Goal: Information Seeking & Learning: Compare options

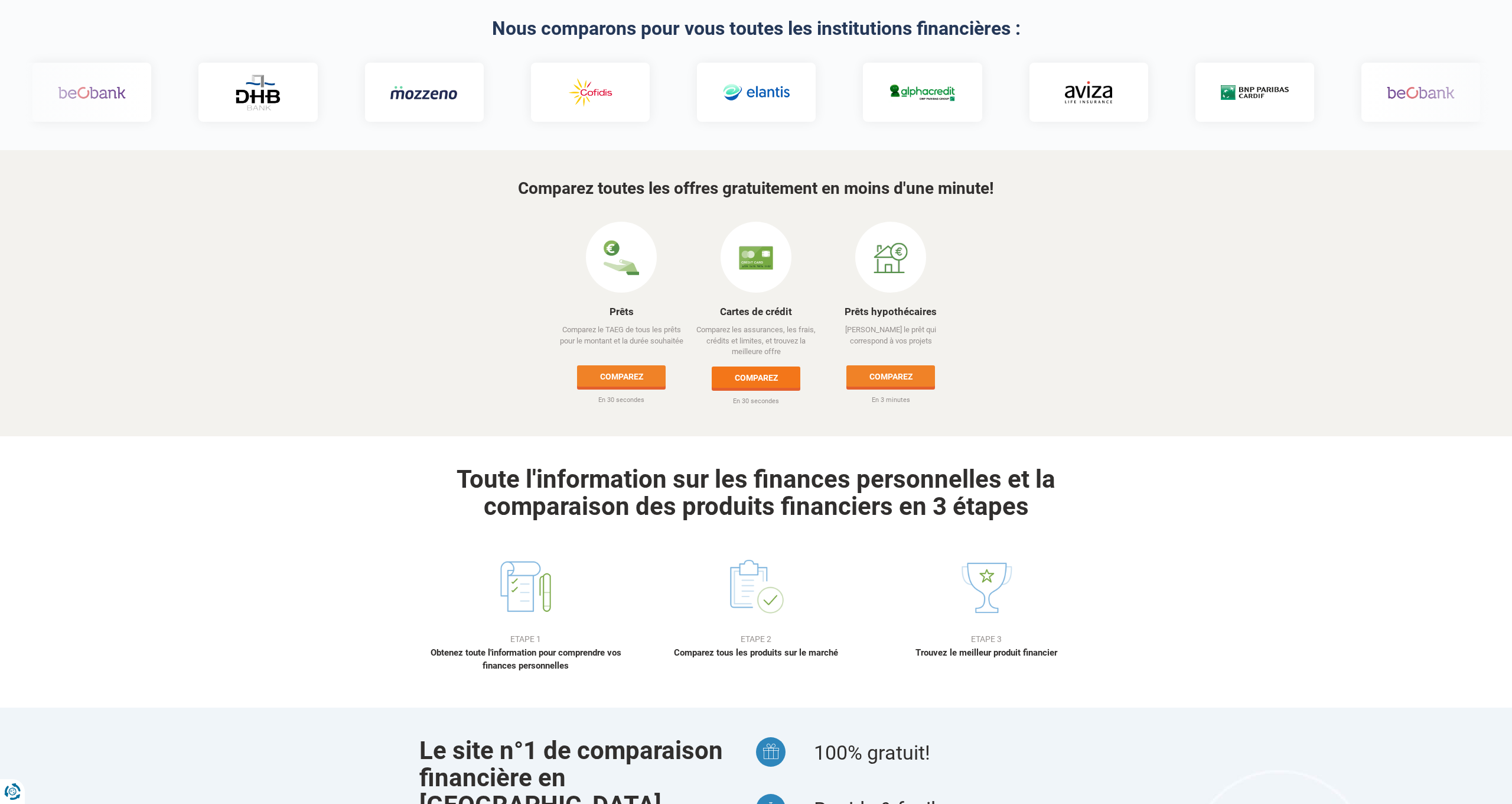
scroll to position [415, 0]
click at [901, 365] on link "Comparez" at bounding box center [891, 375] width 89 height 21
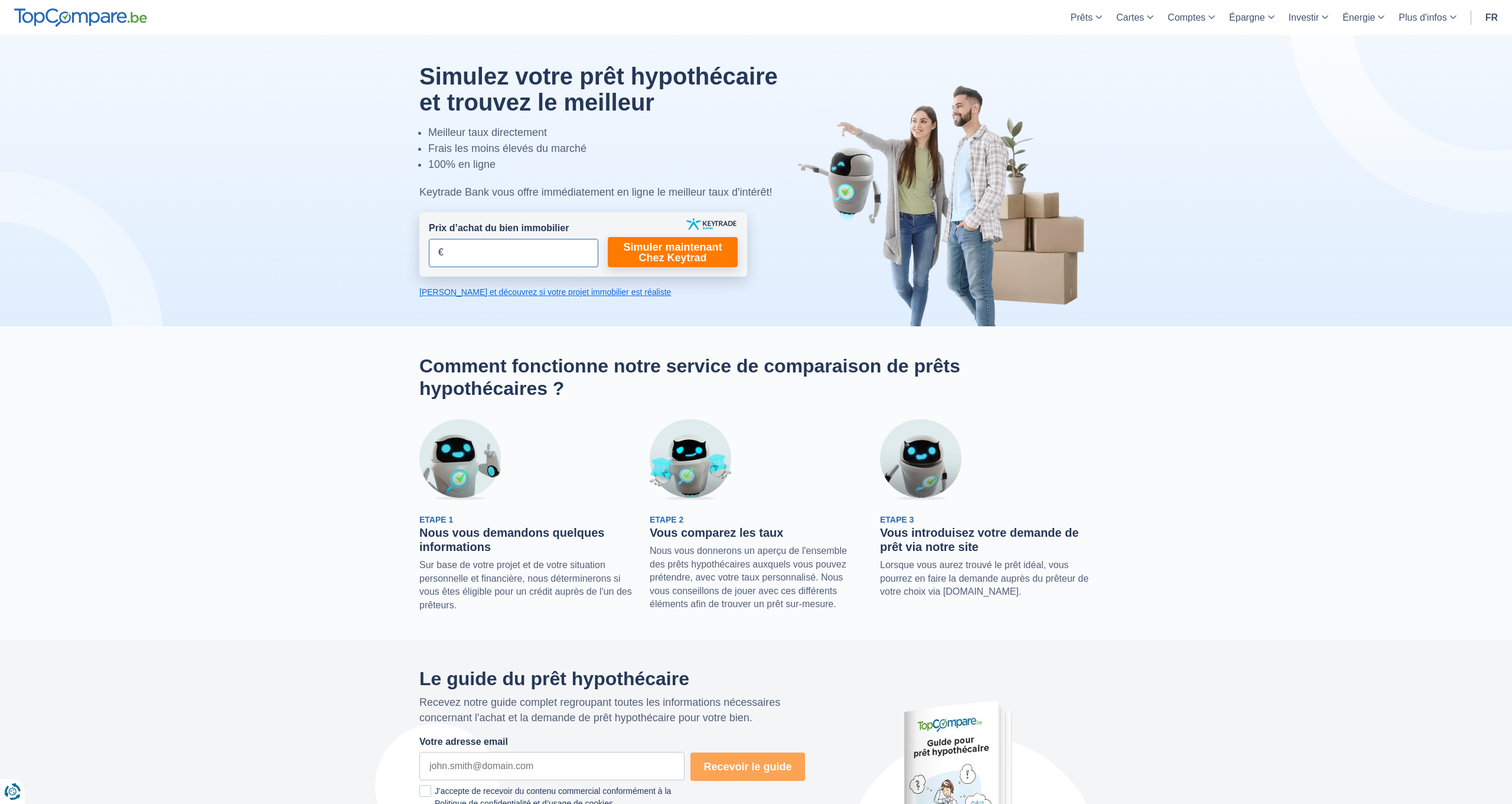
click at [478, 248] on input "Prix d’achat du bien immobilier" at bounding box center [513, 253] width 170 height 28
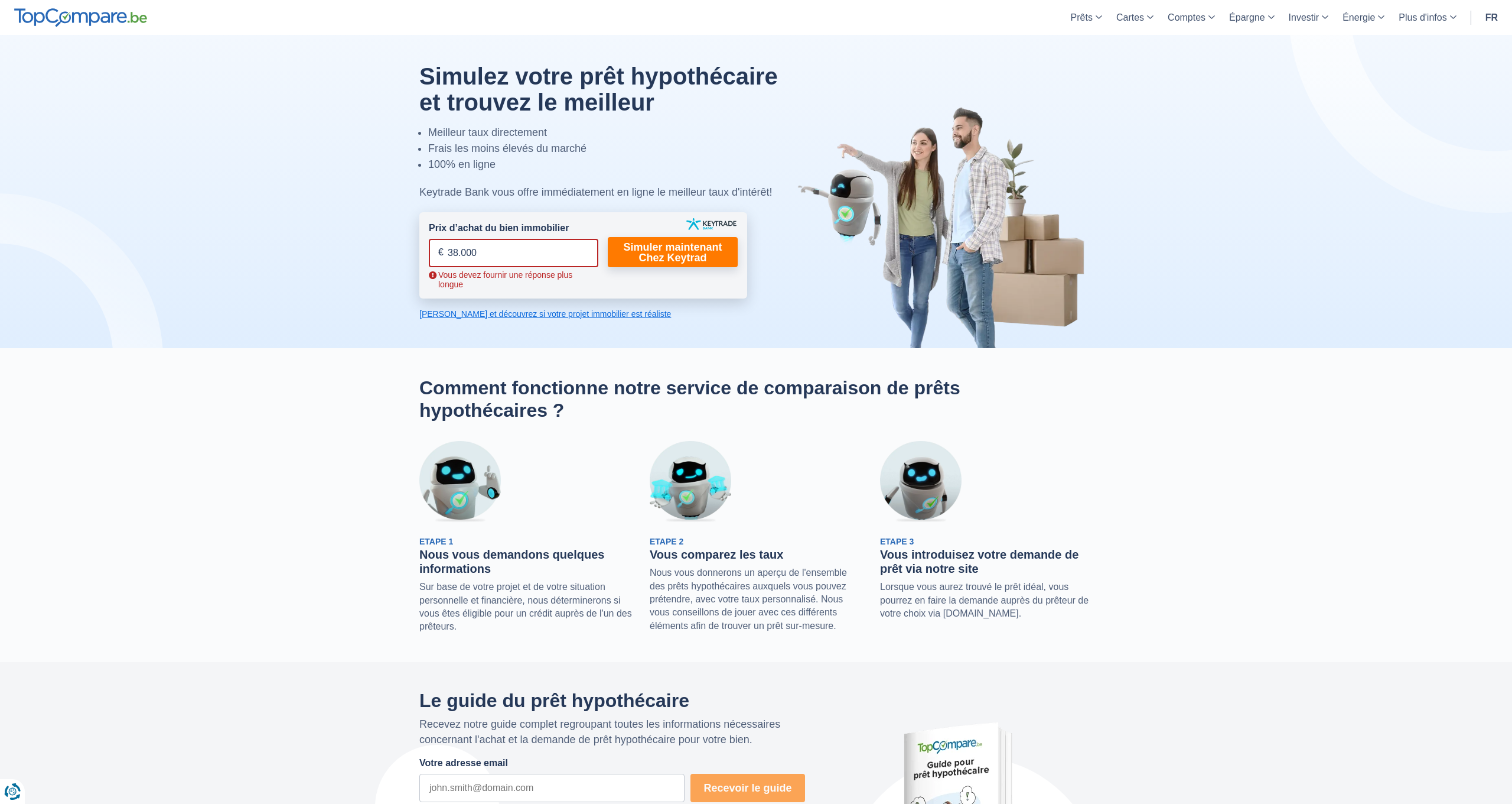
type input "380.000"
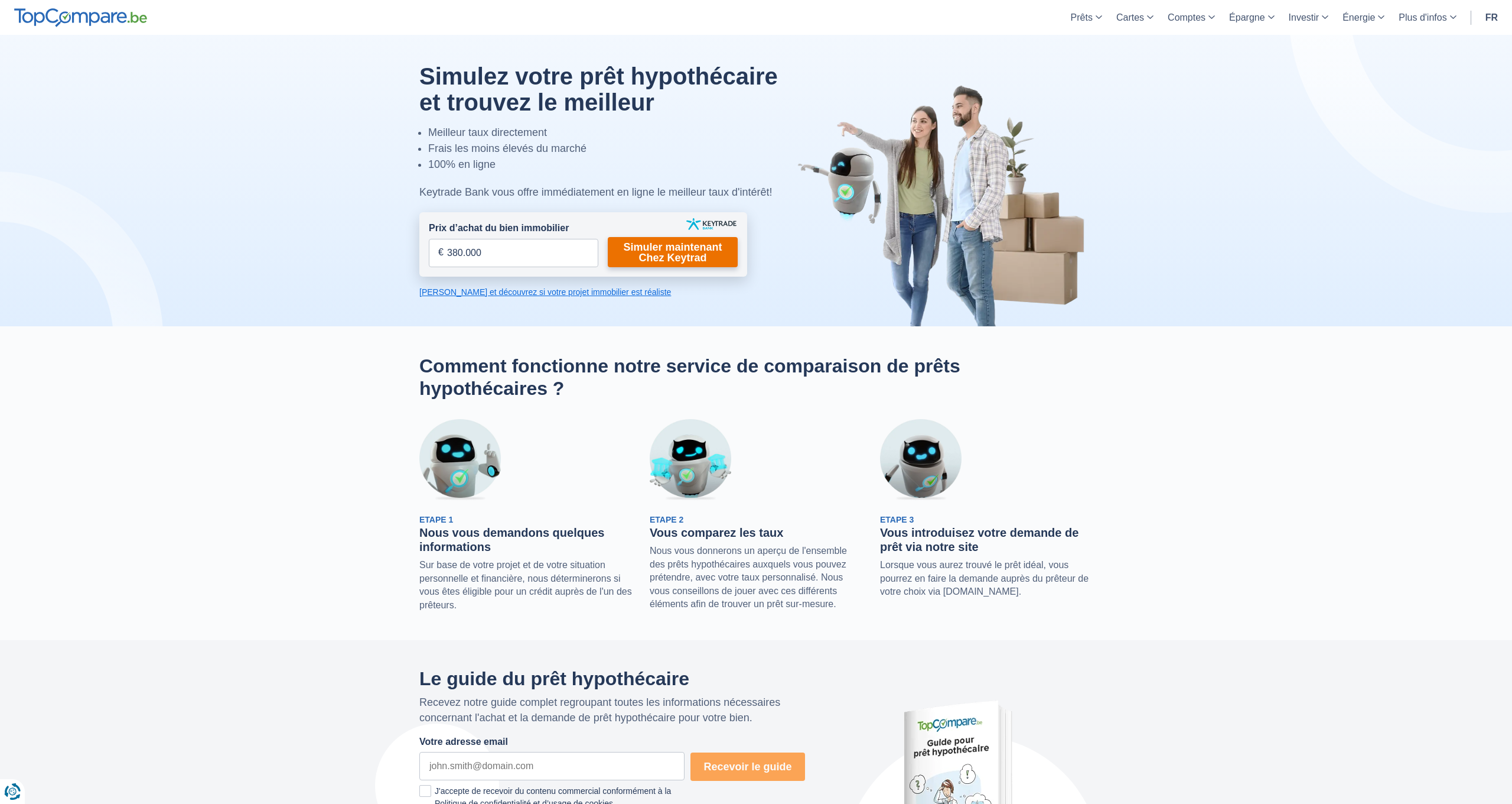
click at [666, 256] on link "Simuler maintenant Chez Keytrad" at bounding box center [673, 251] width 130 height 30
click at [657, 252] on link "Simuler maintenant Chez Keytrad" at bounding box center [673, 251] width 130 height 30
click at [489, 293] on link "Calculez et découvrez si votre projet immobilier est réaliste" at bounding box center [583, 292] width 328 height 12
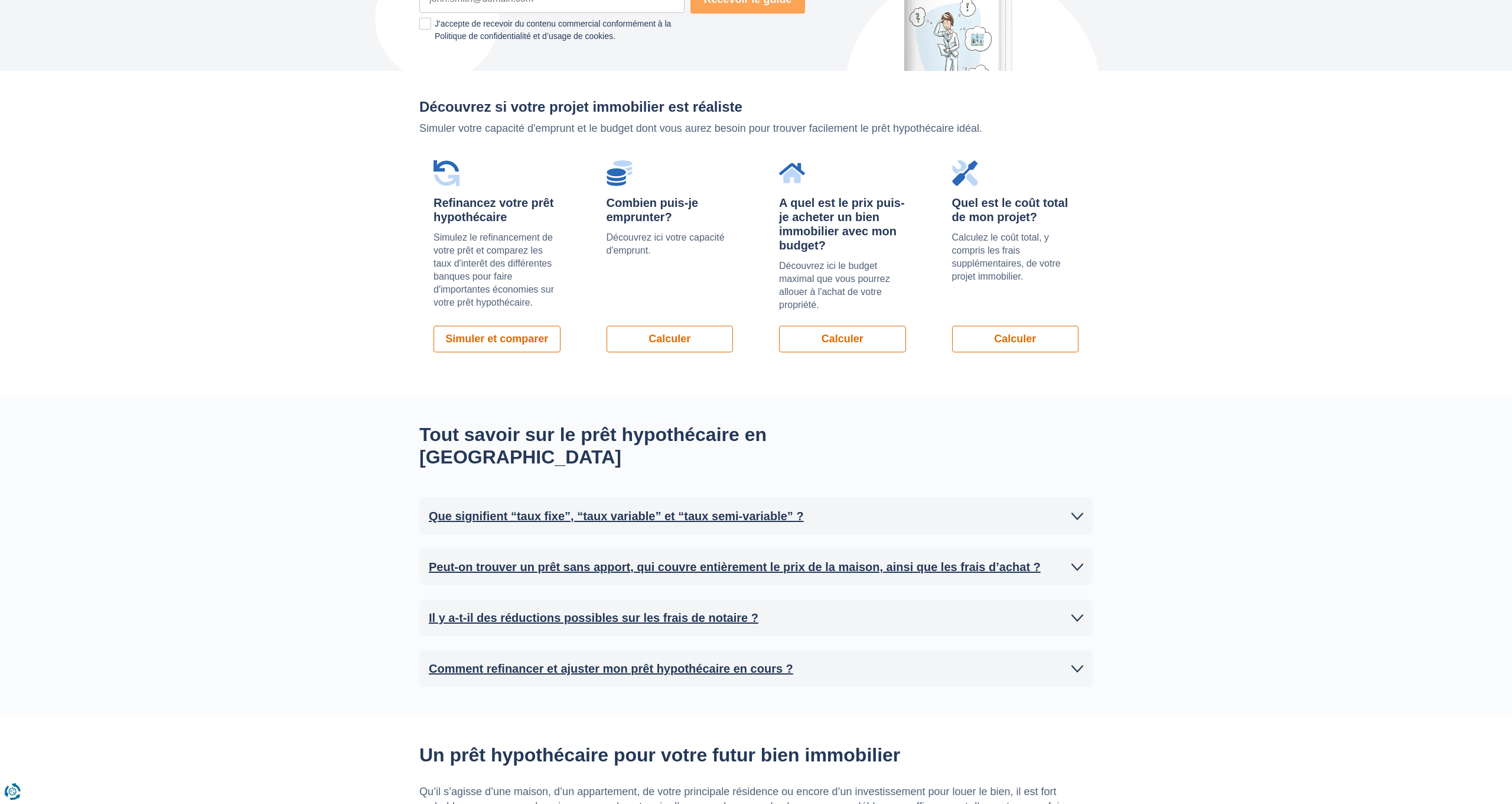
scroll to position [835, 0]
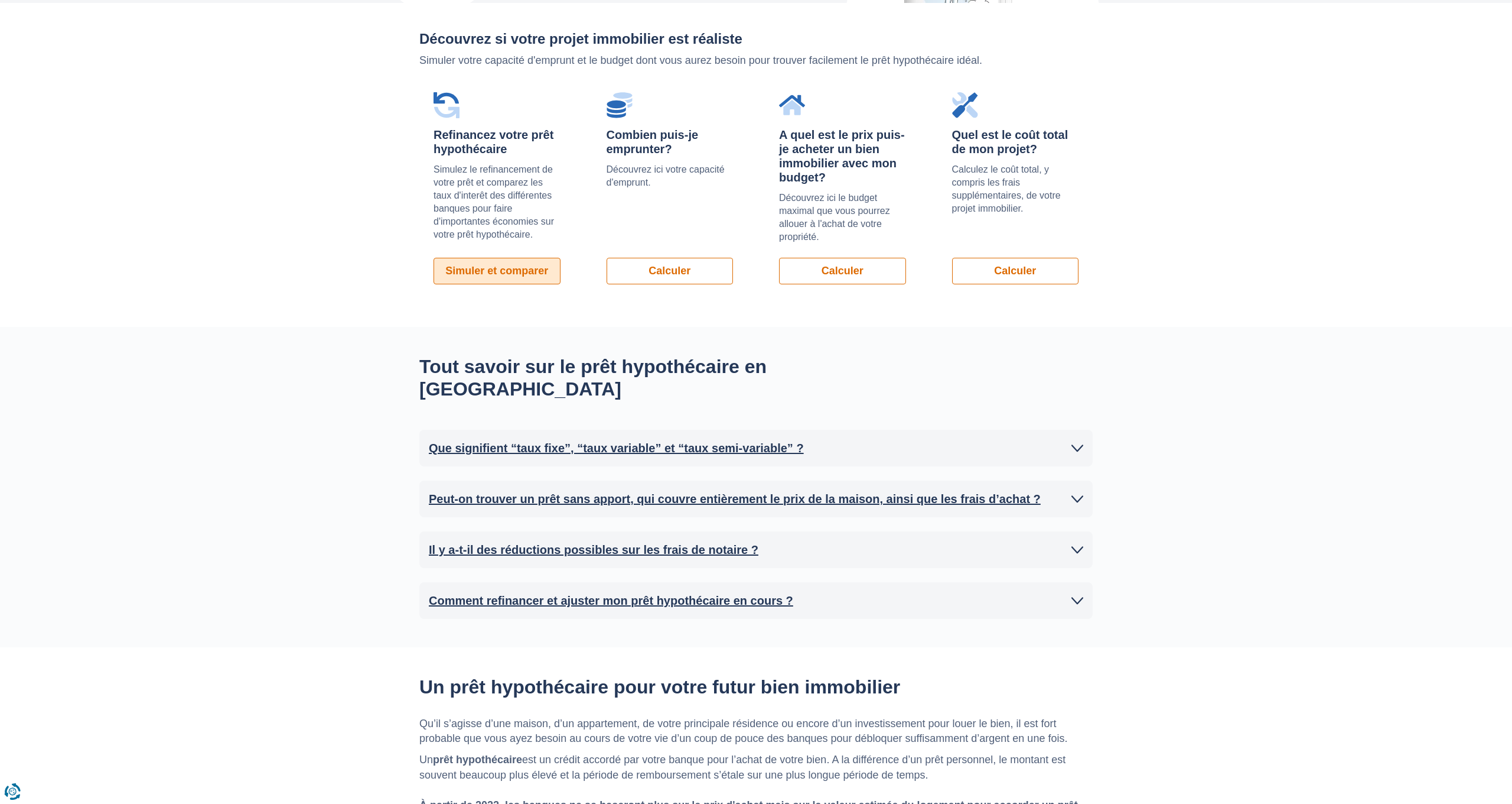
click at [487, 275] on link "Simuler et comparer" at bounding box center [497, 271] width 127 height 27
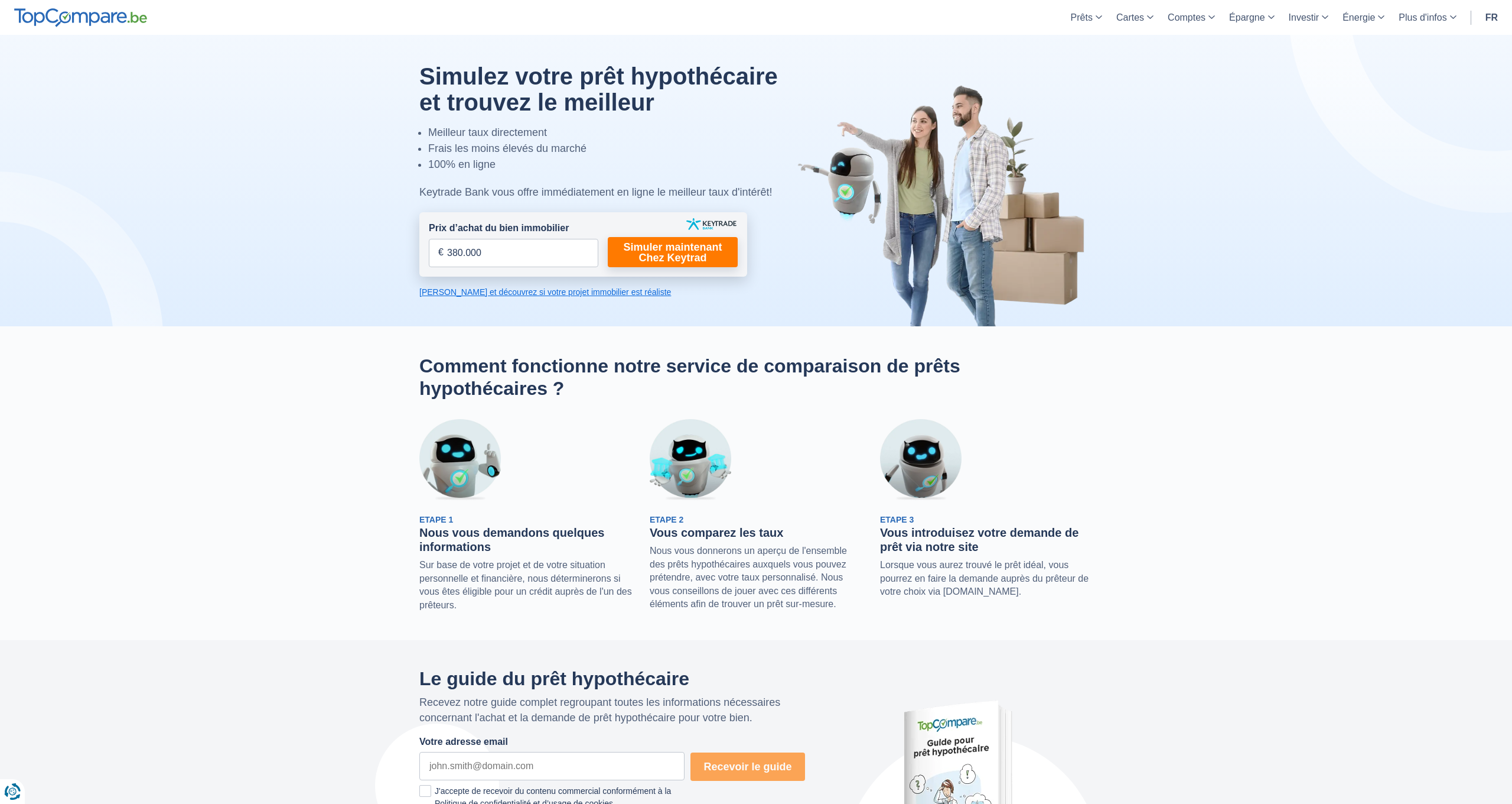
scroll to position [0, 0]
click at [115, 13] on img at bounding box center [80, 17] width 133 height 19
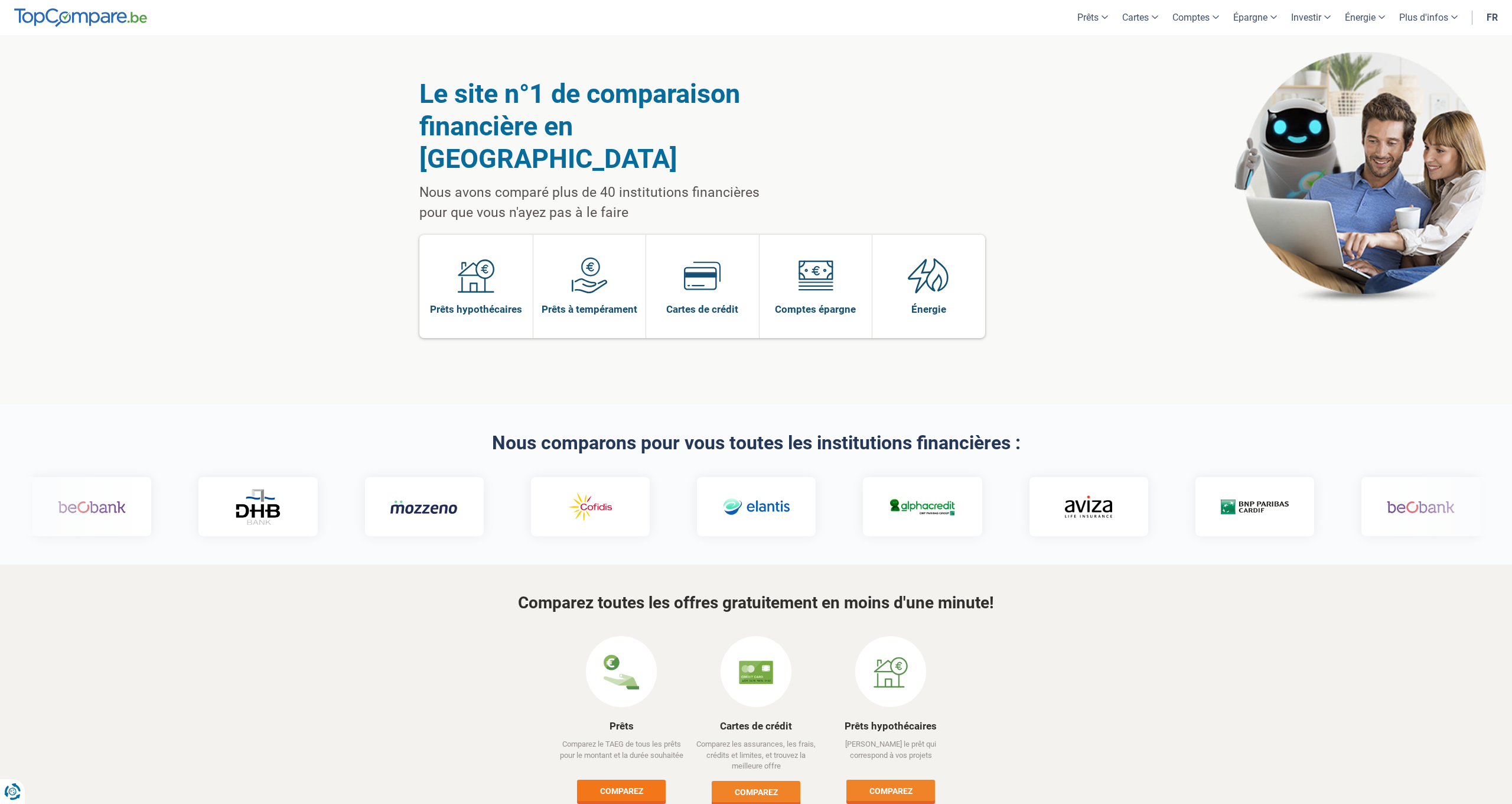
click at [644, 779] on link "Comparez" at bounding box center [622, 789] width 89 height 21
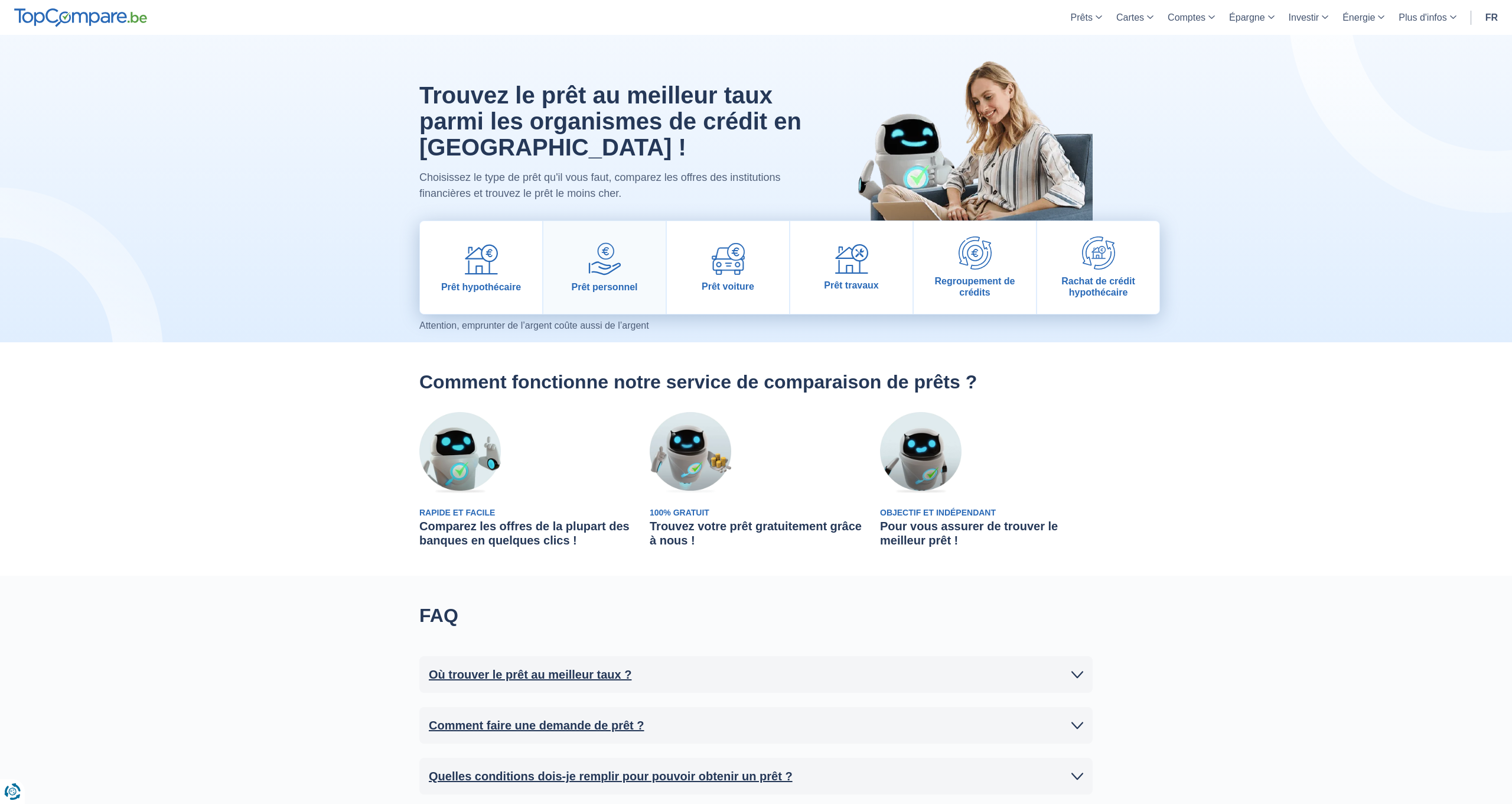
click at [612, 253] on img at bounding box center [604, 259] width 33 height 33
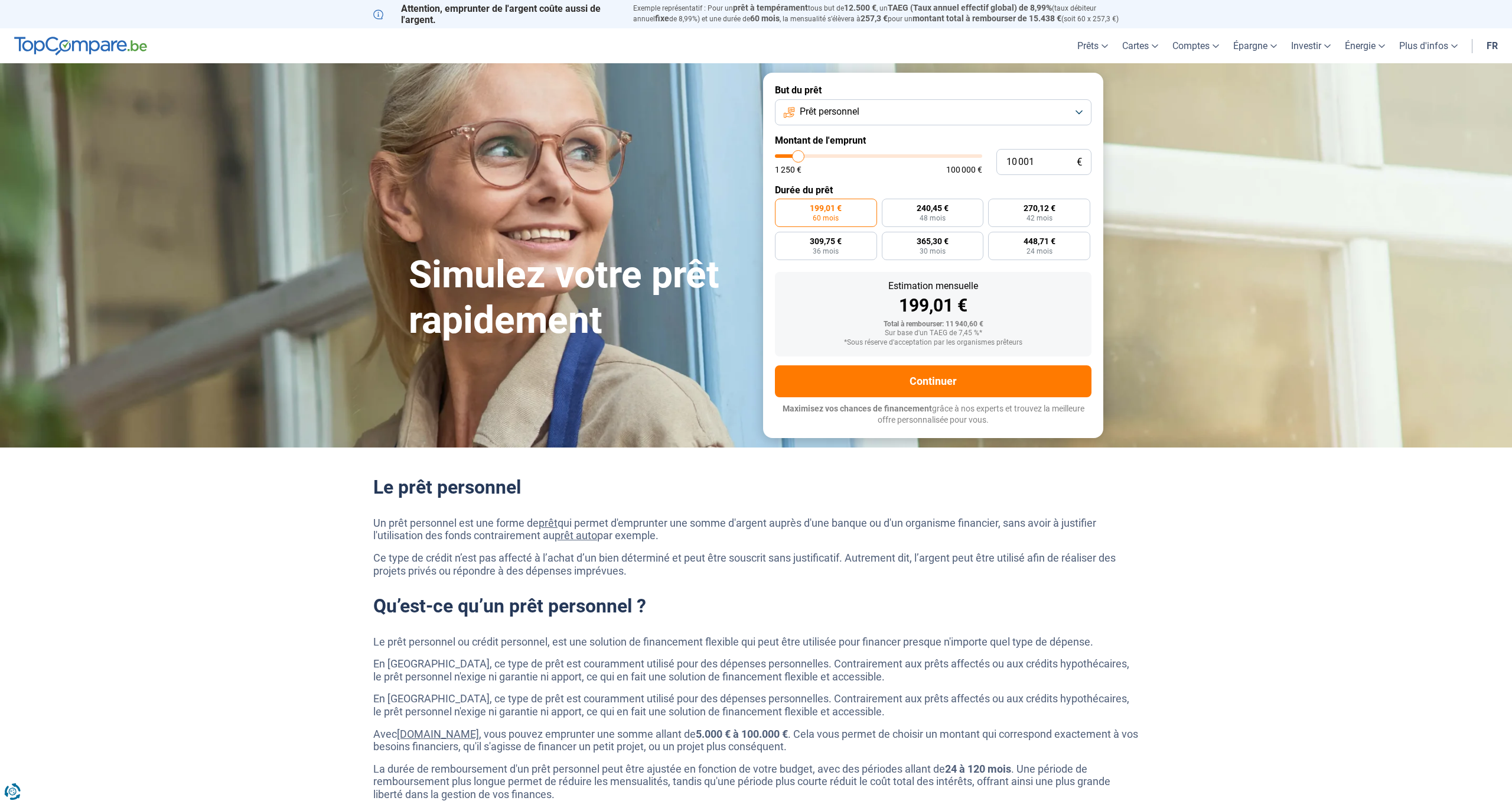
type input "9 750"
type input "9750"
type input "10 750"
type input "10750"
type input "12 500"
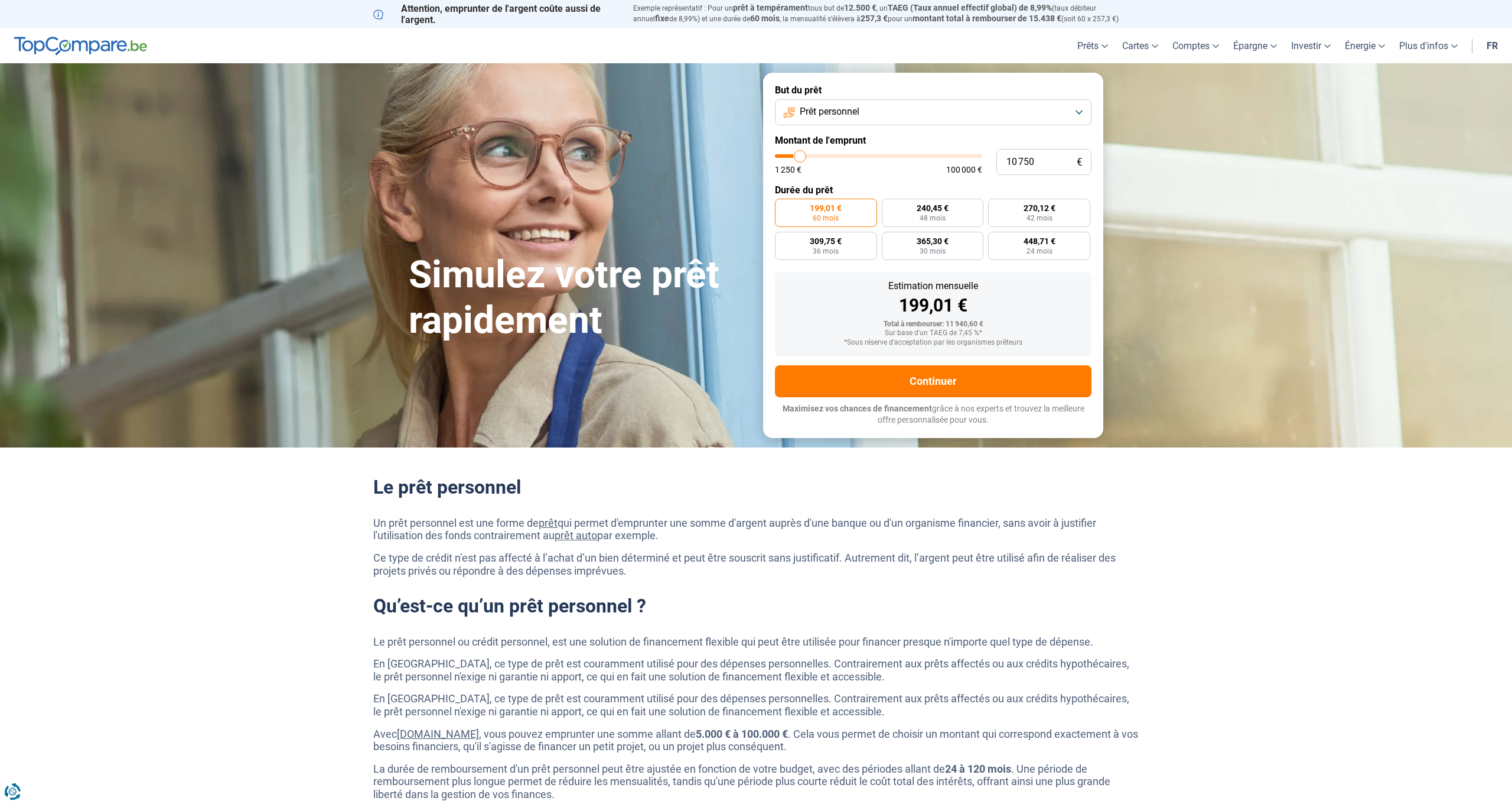
type input "12500"
type input "16 250"
type input "16250"
type input "19 250"
type input "19250"
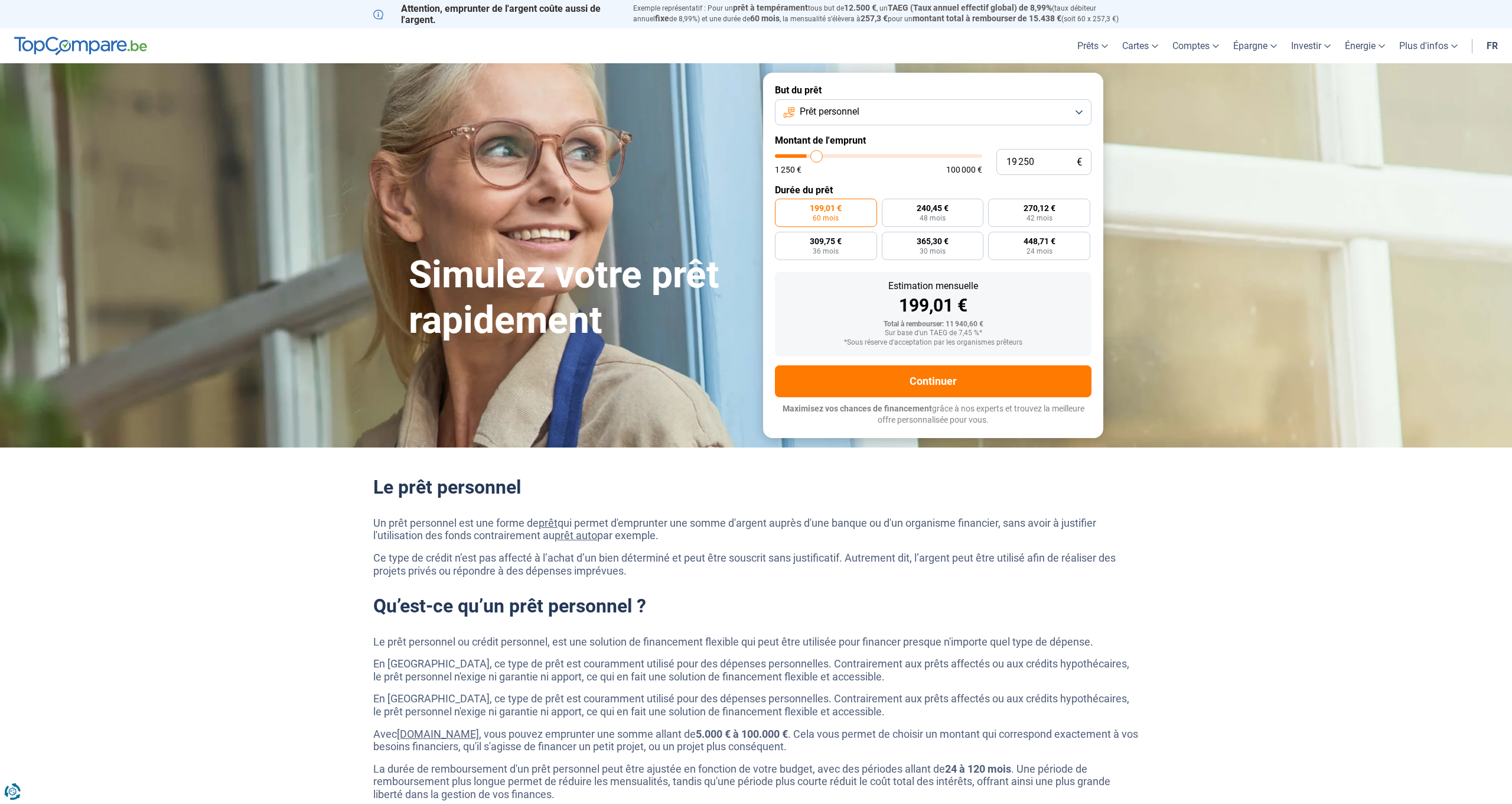
type input "23 750"
type input "23750"
type input "29 750"
type input "29750"
type input "39 500"
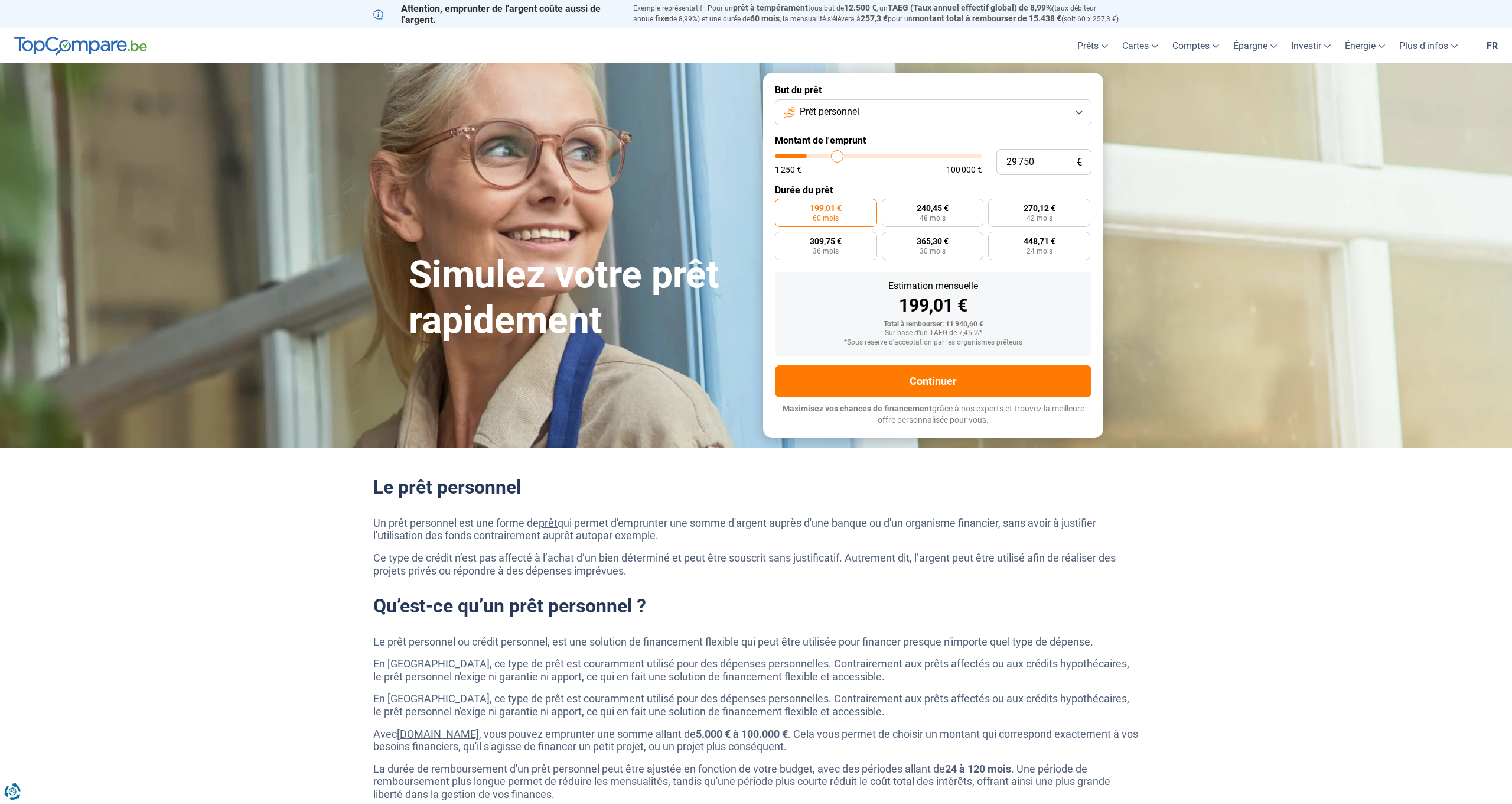
type input "39500"
type input "47 250"
type input "47250"
type input "52 750"
type input "52750"
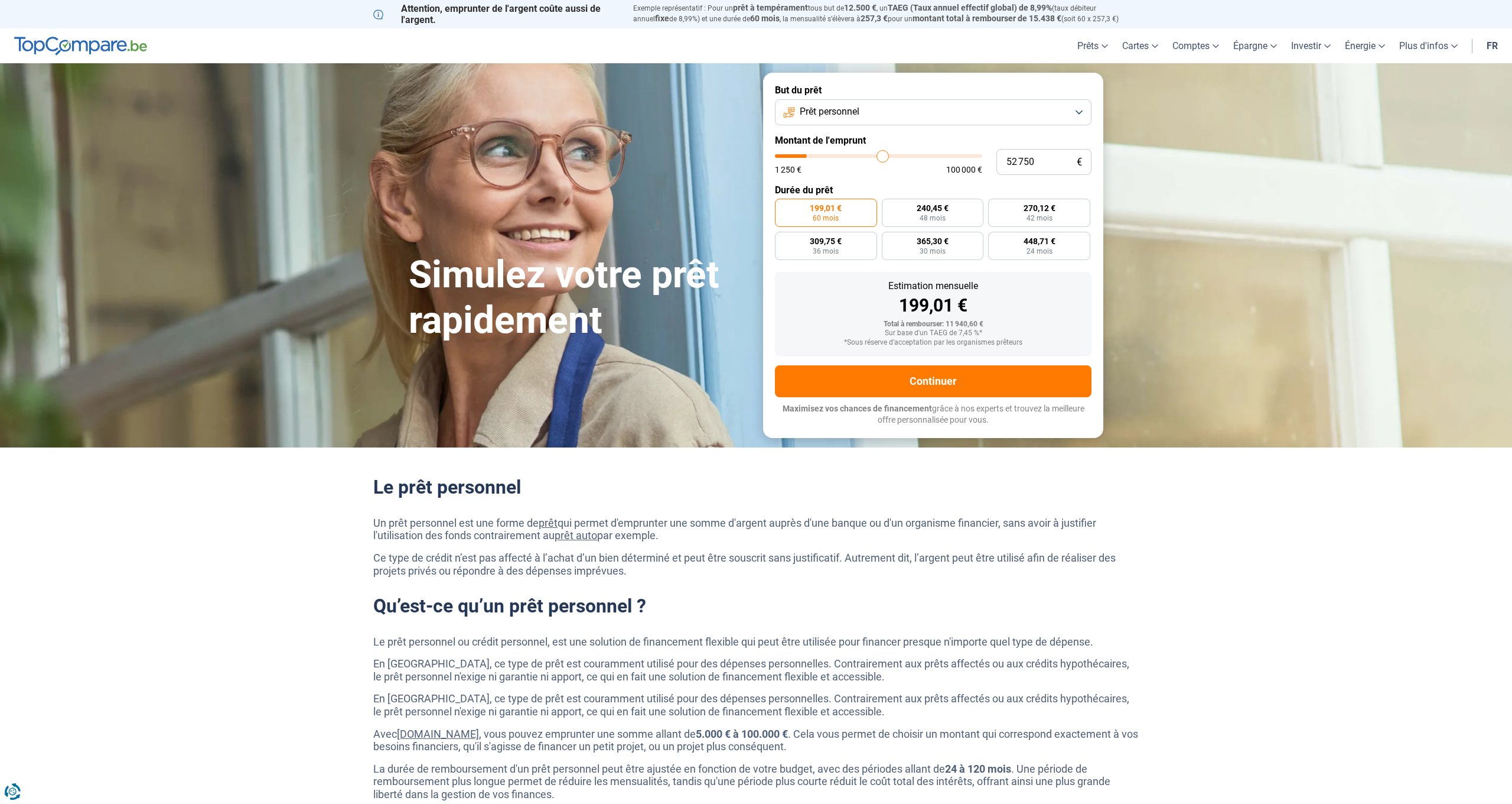
type input "58 250"
type input "58250"
type input "66 000"
type input "66000"
type input "73 750"
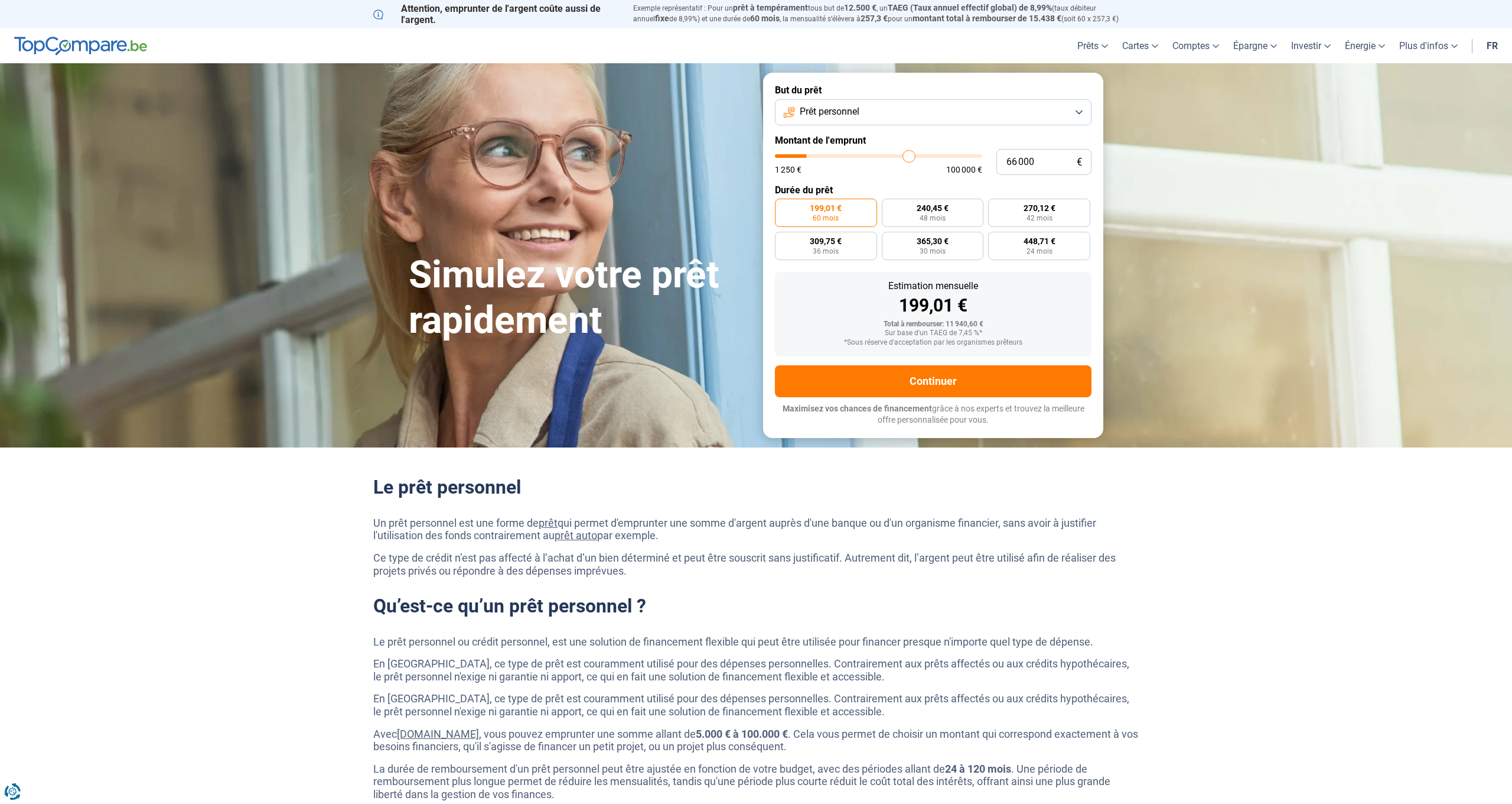
type input "73750"
type input "77 000"
type input "77000"
type input "80 250"
type input "80250"
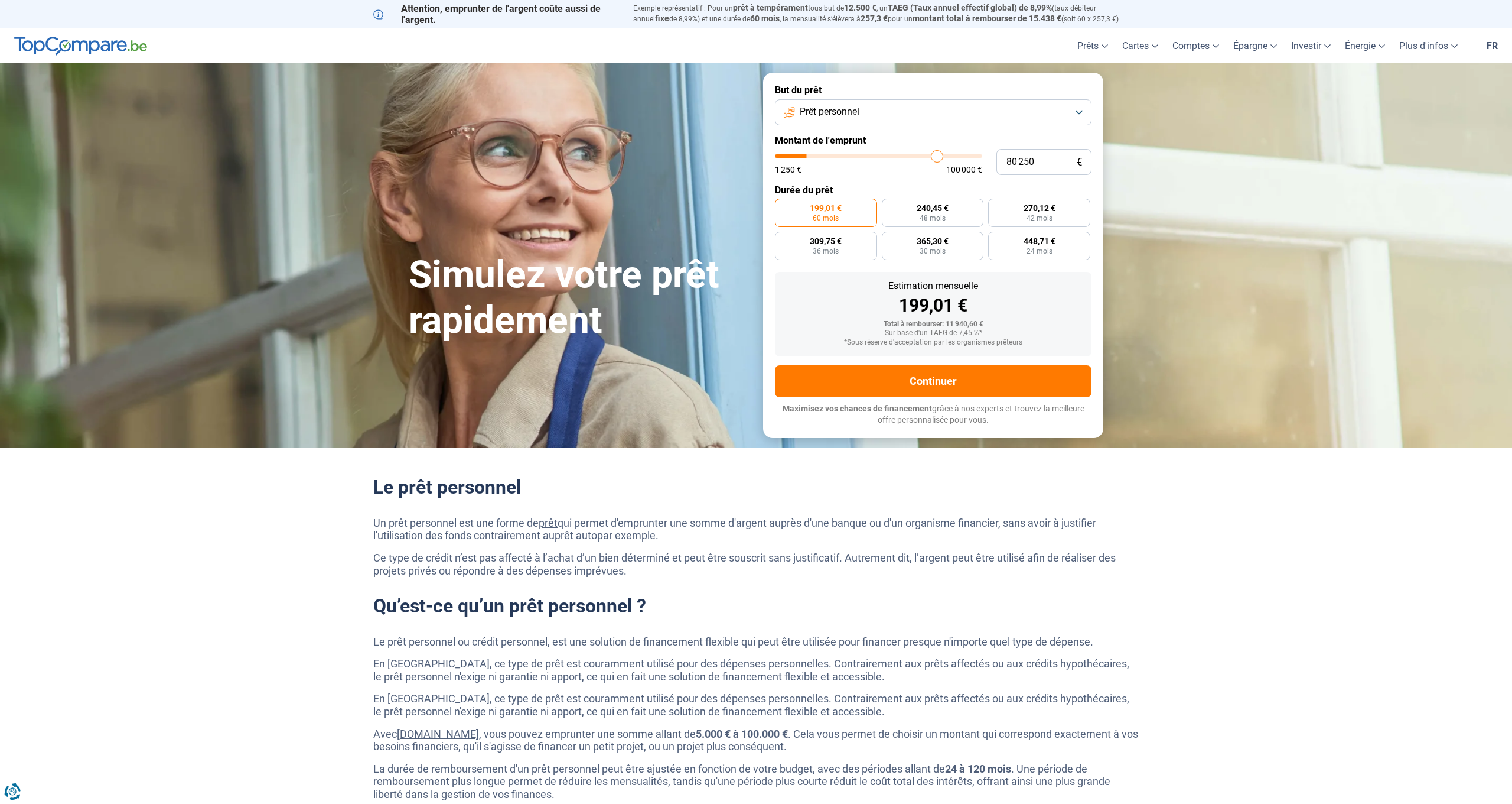
type input "84 750"
type input "84750"
type input "88 750"
type input "88750"
type input "92 000"
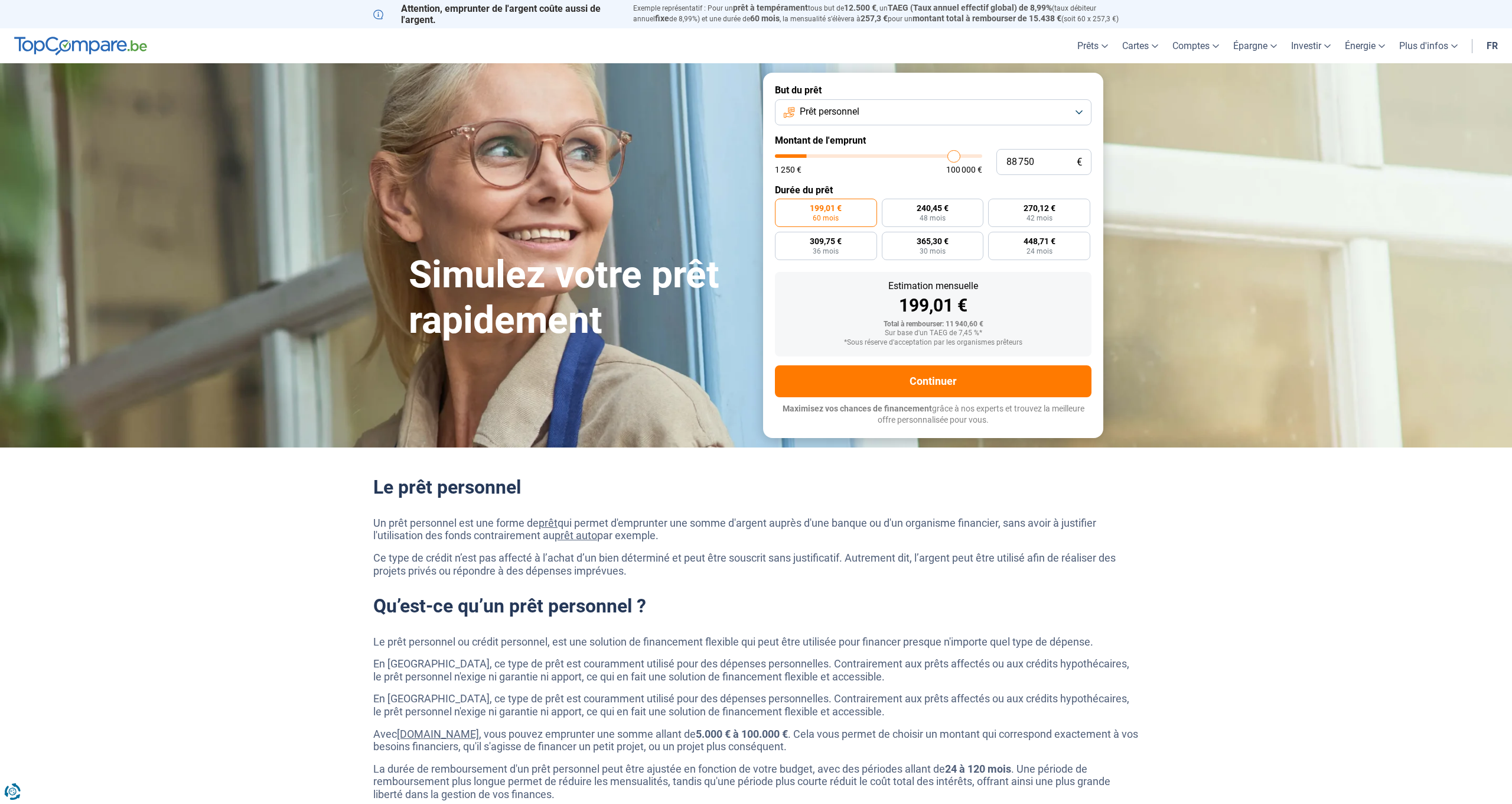
type input "92000"
type input "95 000"
type input "95000"
type input "98 000"
type input "98000"
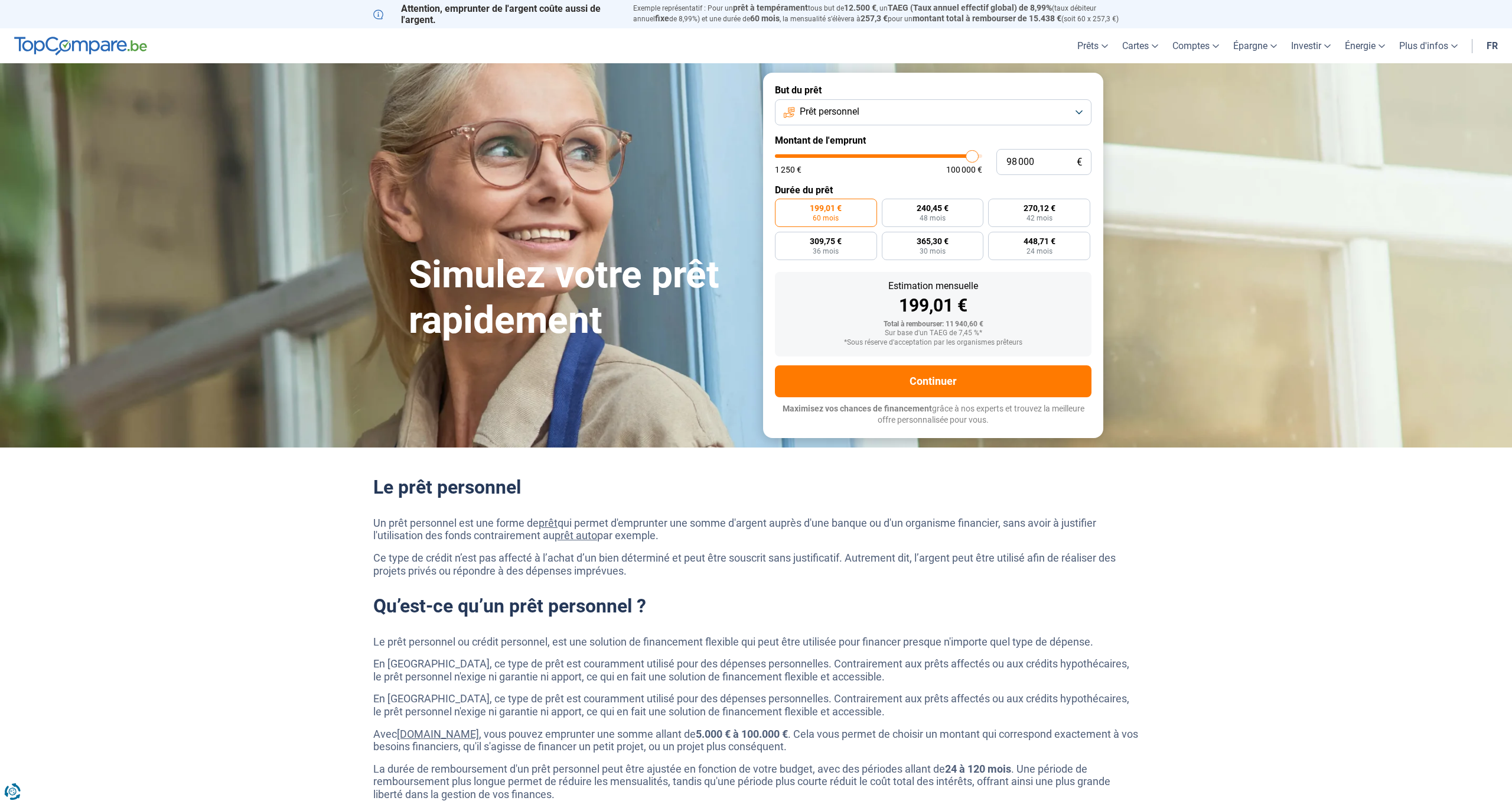
type input "100 000"
drag, startPoint x: 798, startPoint y: 158, endPoint x: 1001, endPoint y: 154, distance: 203.0
type input "100000"
click at [1001, 154] on div "100 000 € 1 250 € 100 000 €" at bounding box center [933, 162] width 317 height 26
radio input "false"
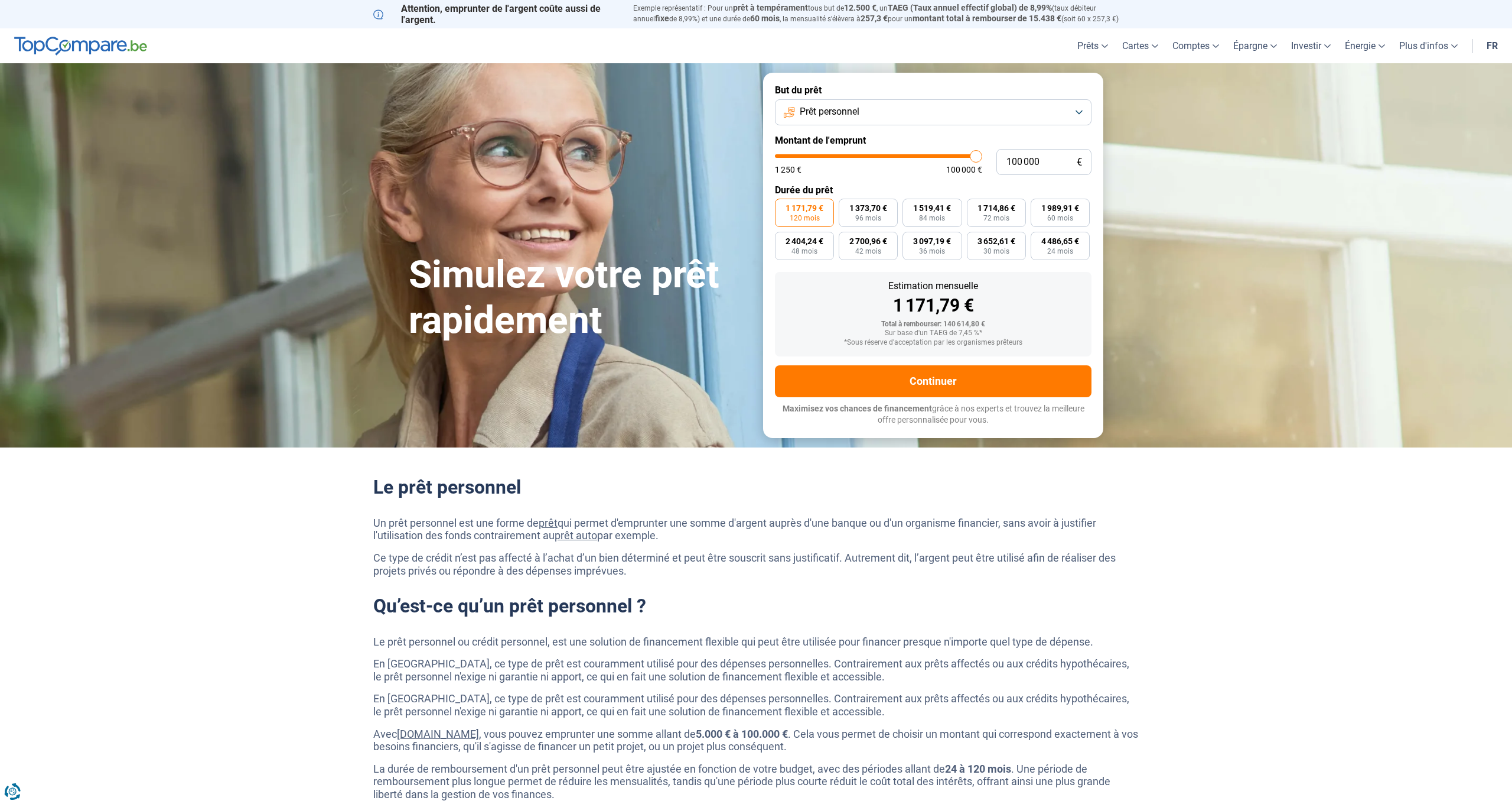
type input "99 250"
type input "99250"
type input "98 750"
type input "98750"
type input "98 500"
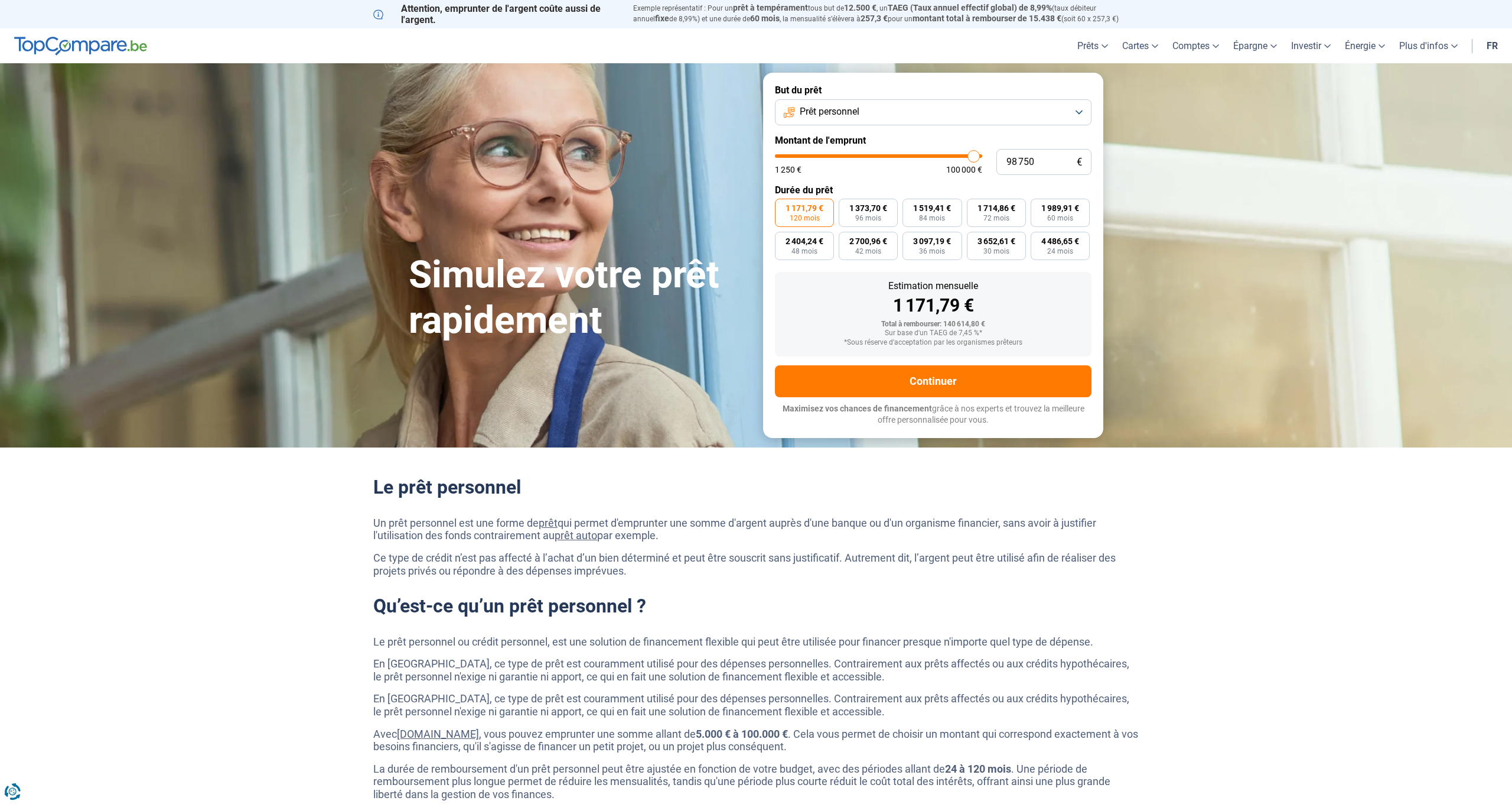
type input "98500"
type input "98 250"
type input "98250"
type input "98 000"
type input "98000"
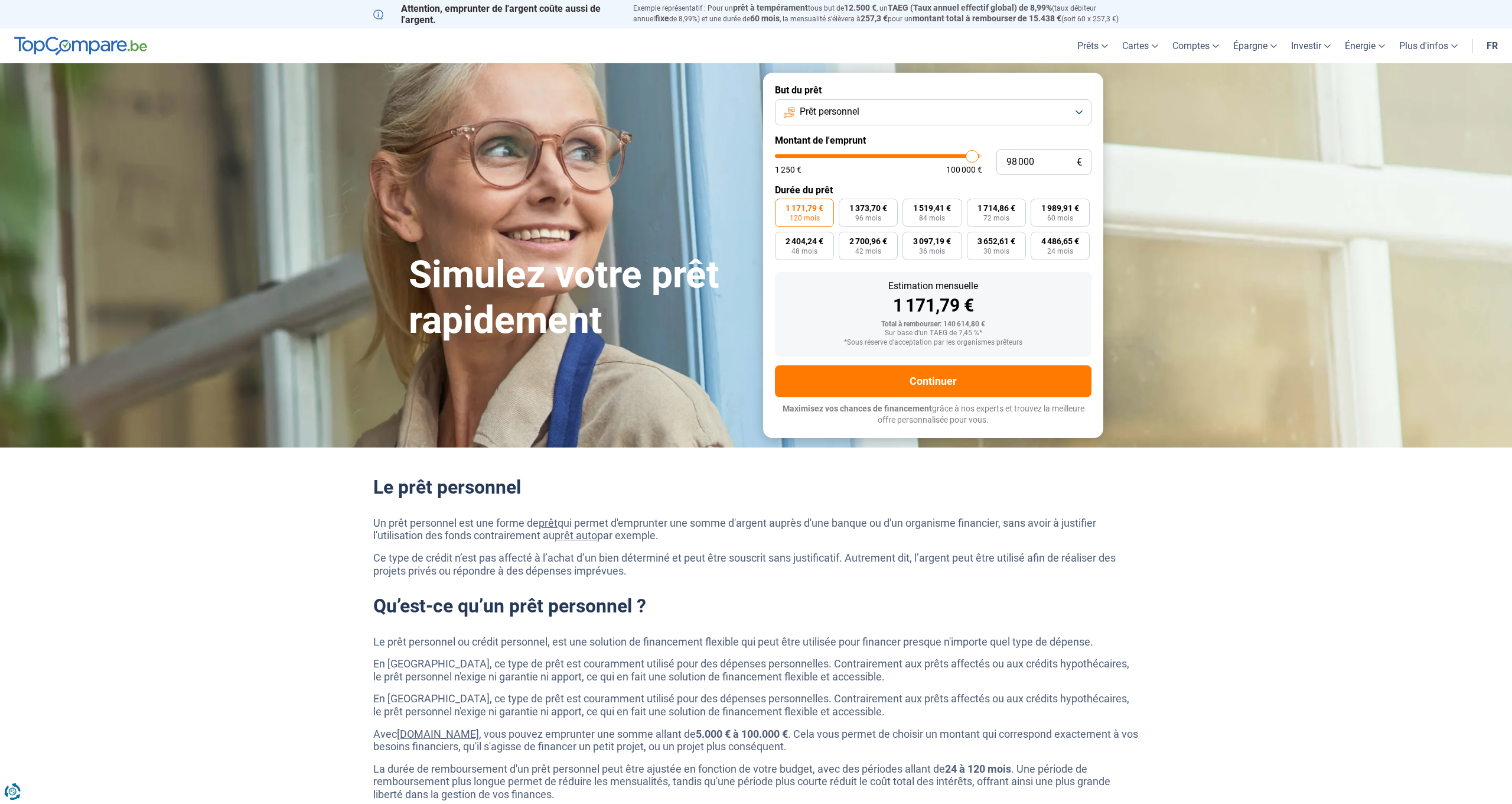
type input "97 750"
type input "97750"
type input "97 250"
type input "97250"
type input "97 000"
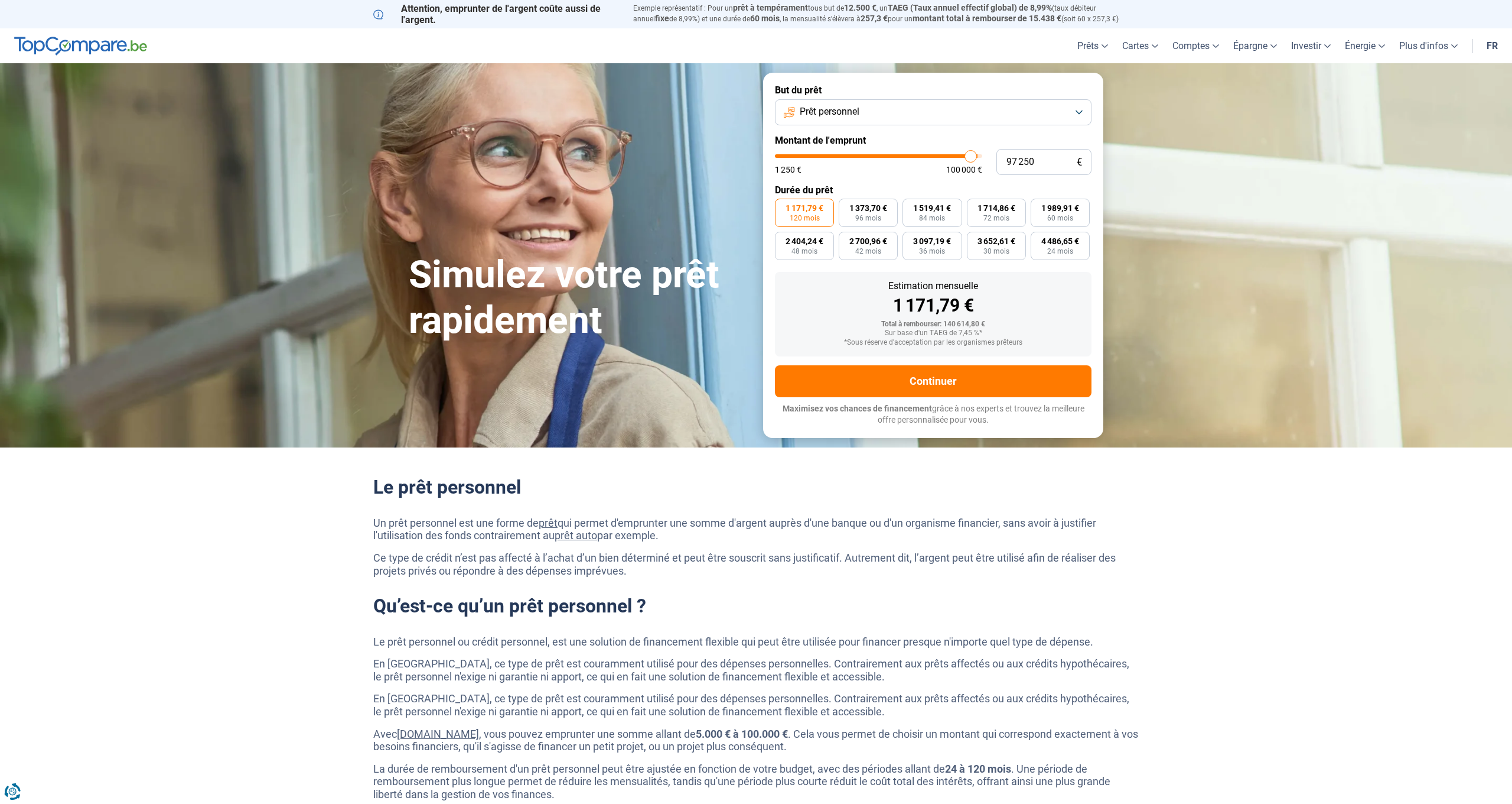
type input "97000"
type input "96 500"
type input "96500"
type input "96 250"
type input "96250"
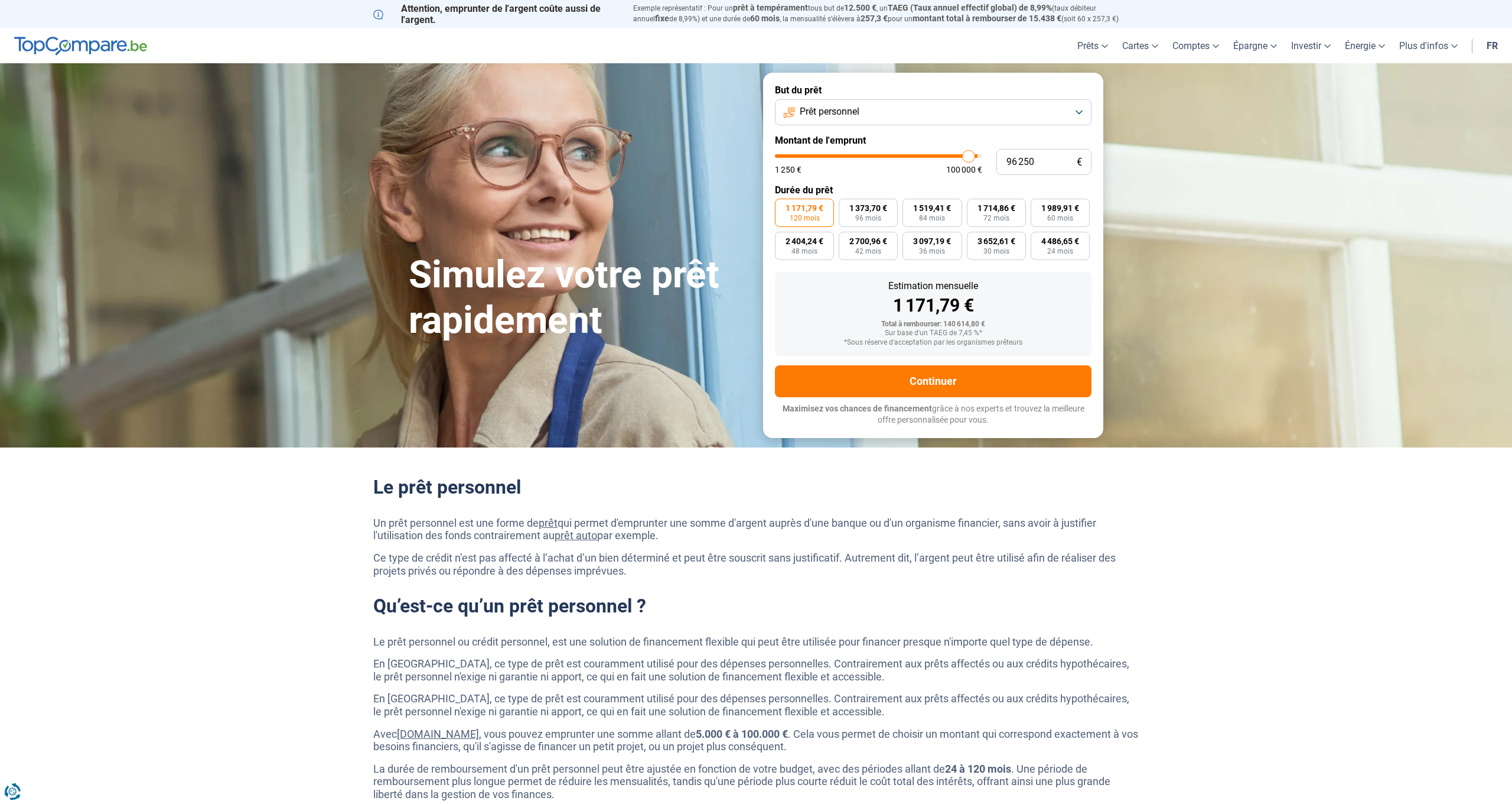
type input "95 750"
type input "95750"
type input "95 500"
type input "95500"
type input "95 250"
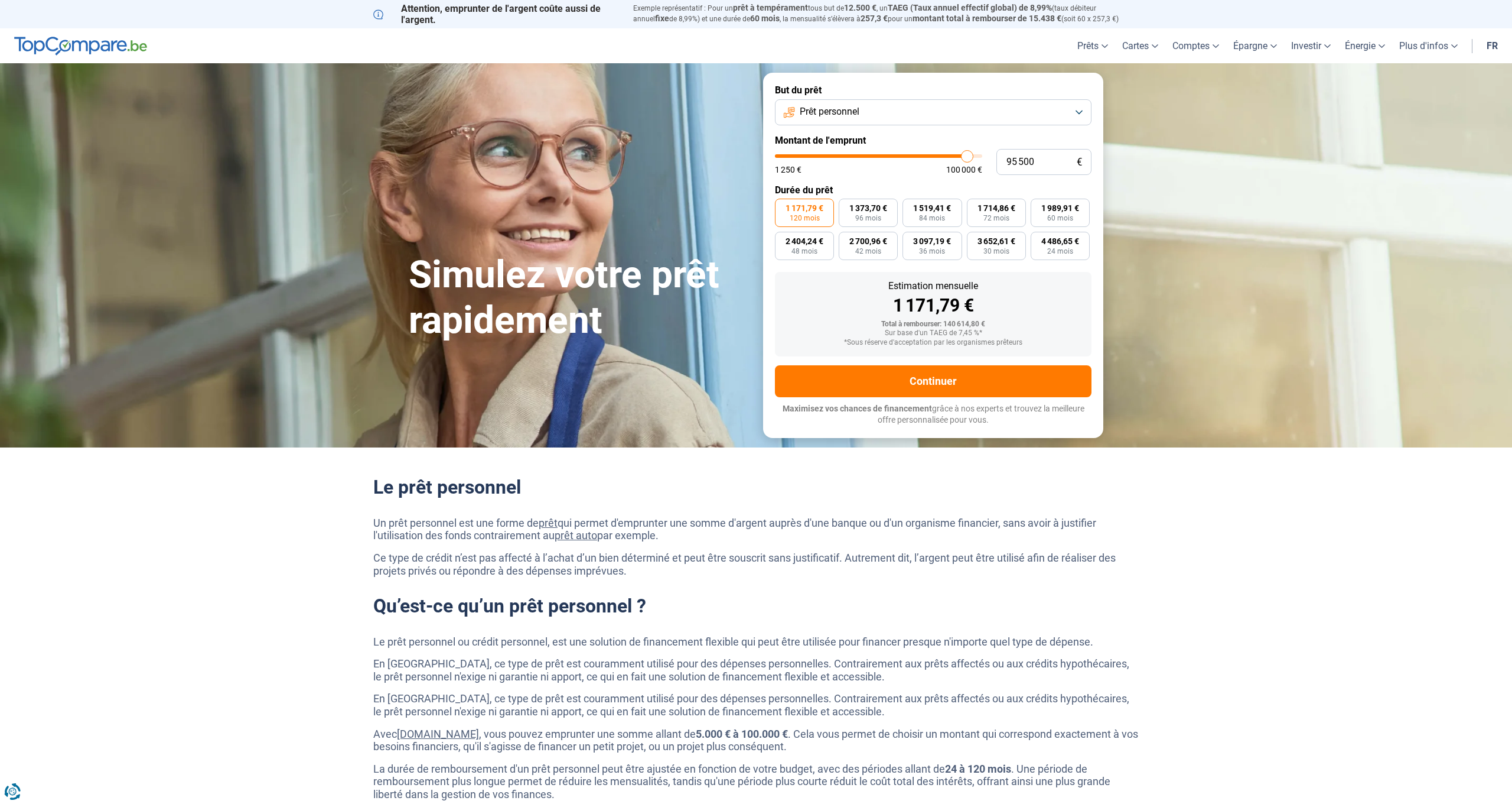
type input "95250"
type input "95 000"
type input "95000"
type input "94 750"
type input "94750"
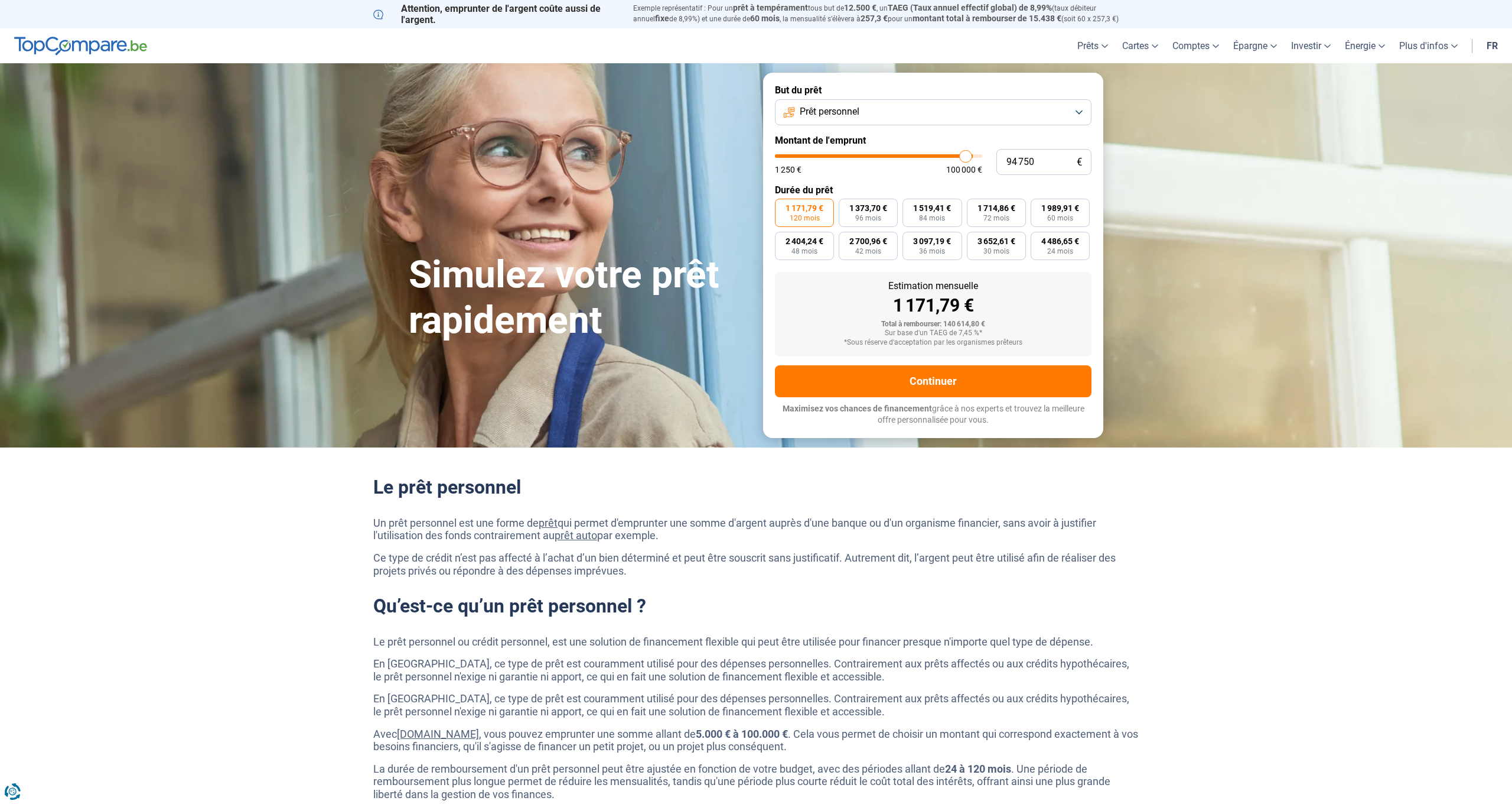
type input "94 250"
type input "94250"
type input "94 000"
type input "94000"
type input "92 500"
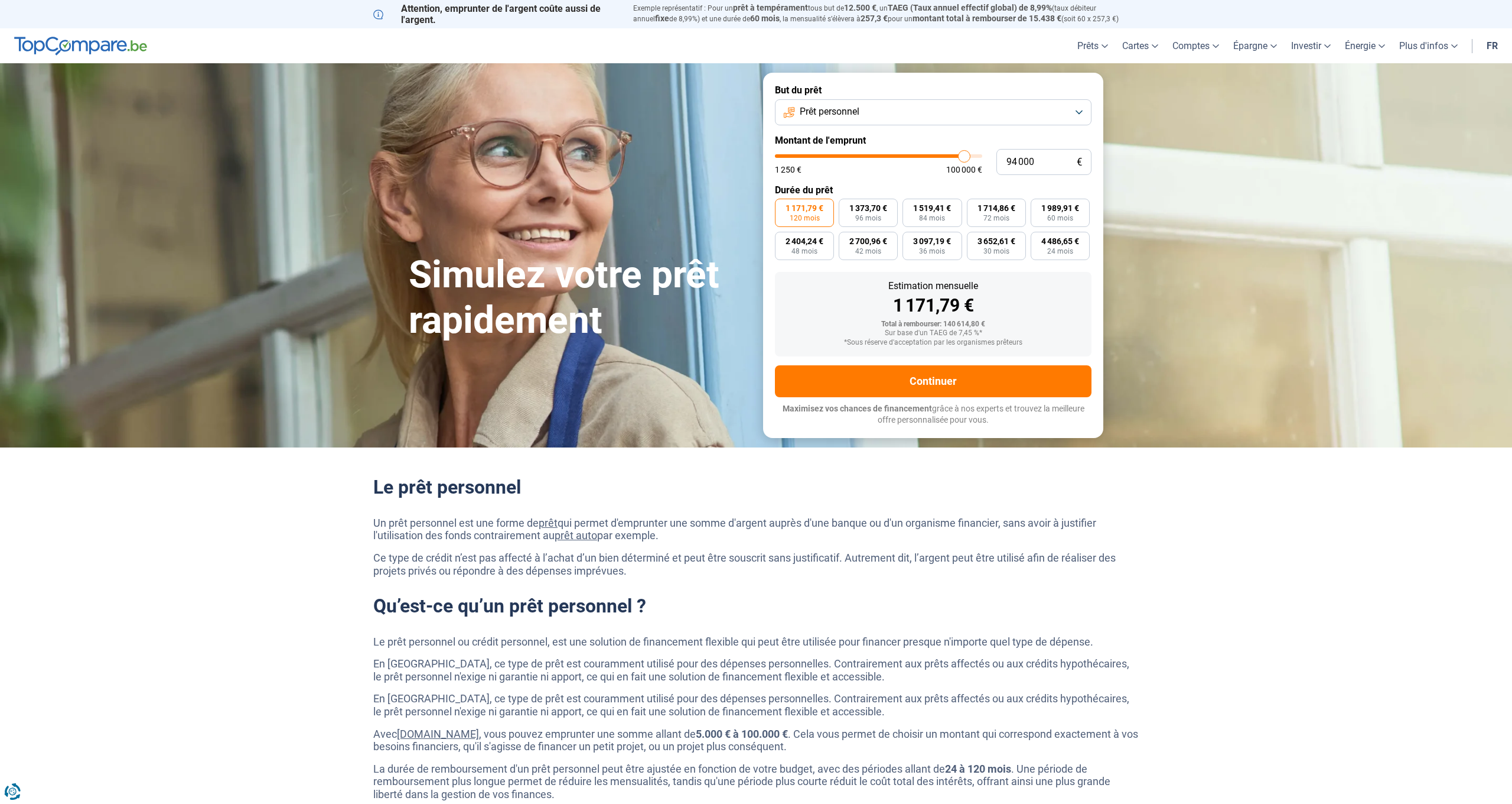
type input "92500"
type input "91 250"
type input "91250"
type input "90 500"
type input "90500"
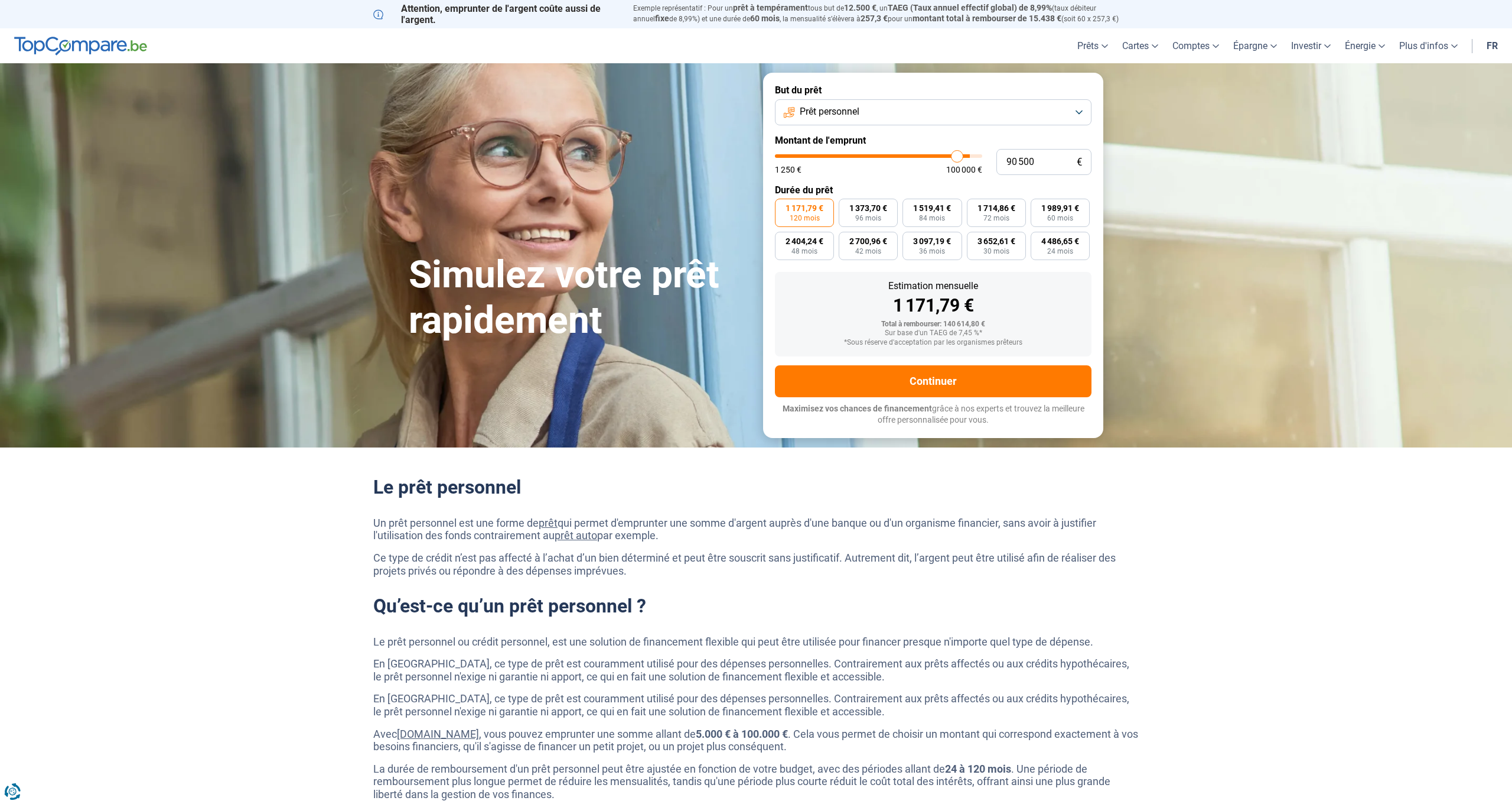
type input "89 250"
type input "89250"
type input "88 750"
type input "88750"
type input "88 250"
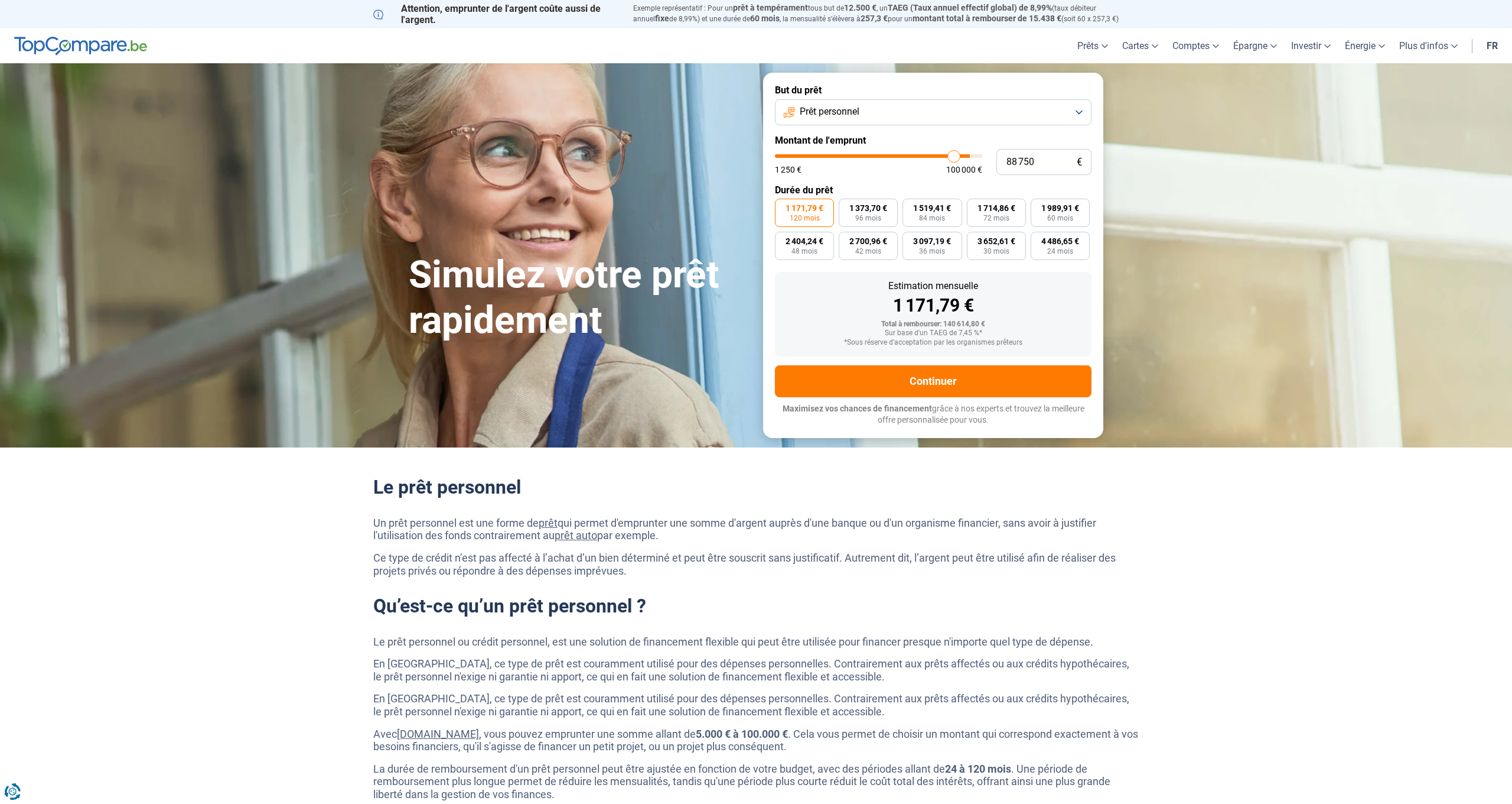
type input "88250"
type input "88 000"
type input "88000"
type input "87 750"
type input "87750"
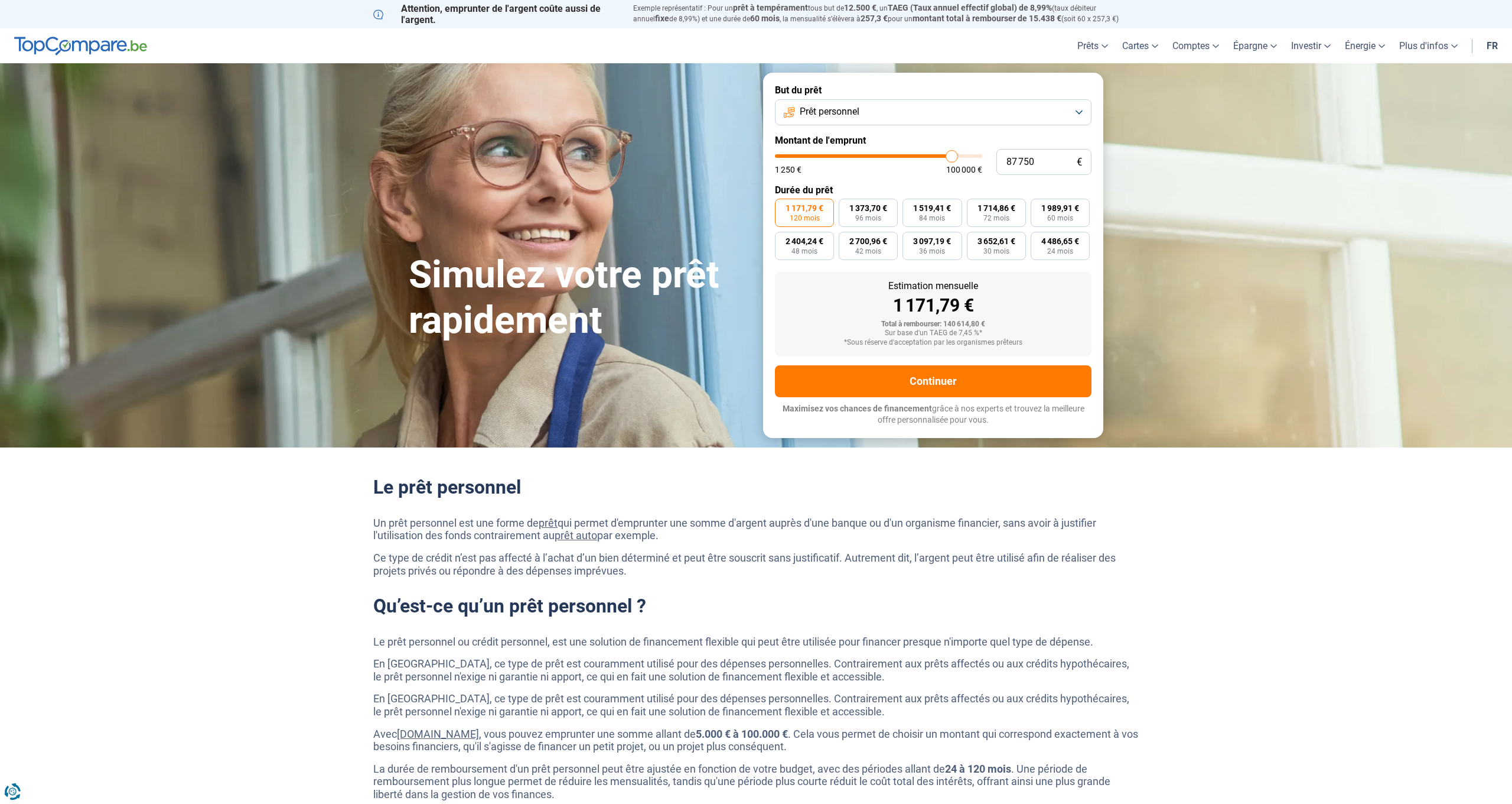
type input "87 500"
type input "87500"
type input "87 250"
type input "87250"
type input "86 750"
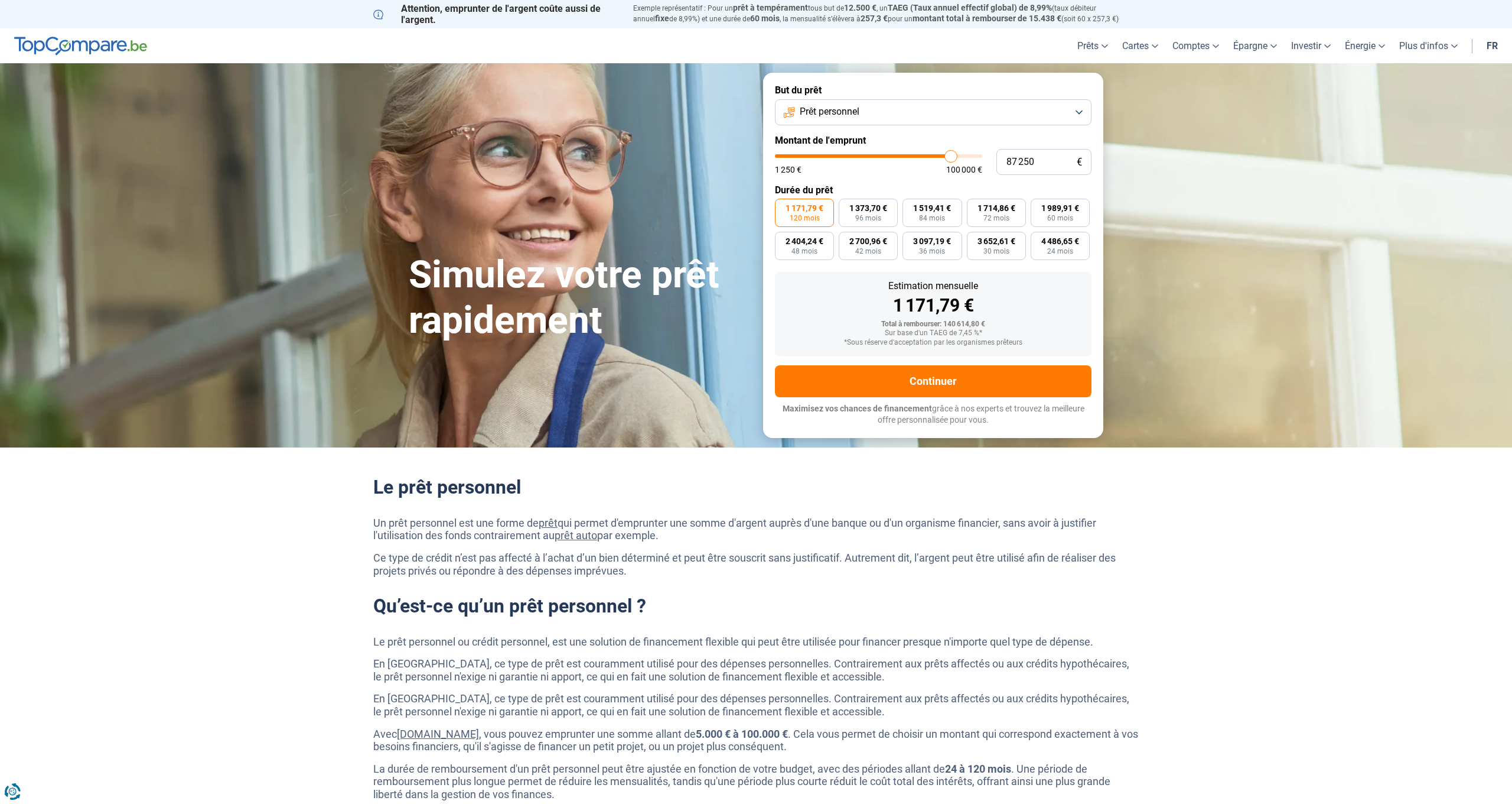
type input "86750"
type input "86 500"
type input "86500"
type input "86 250"
type input "86250"
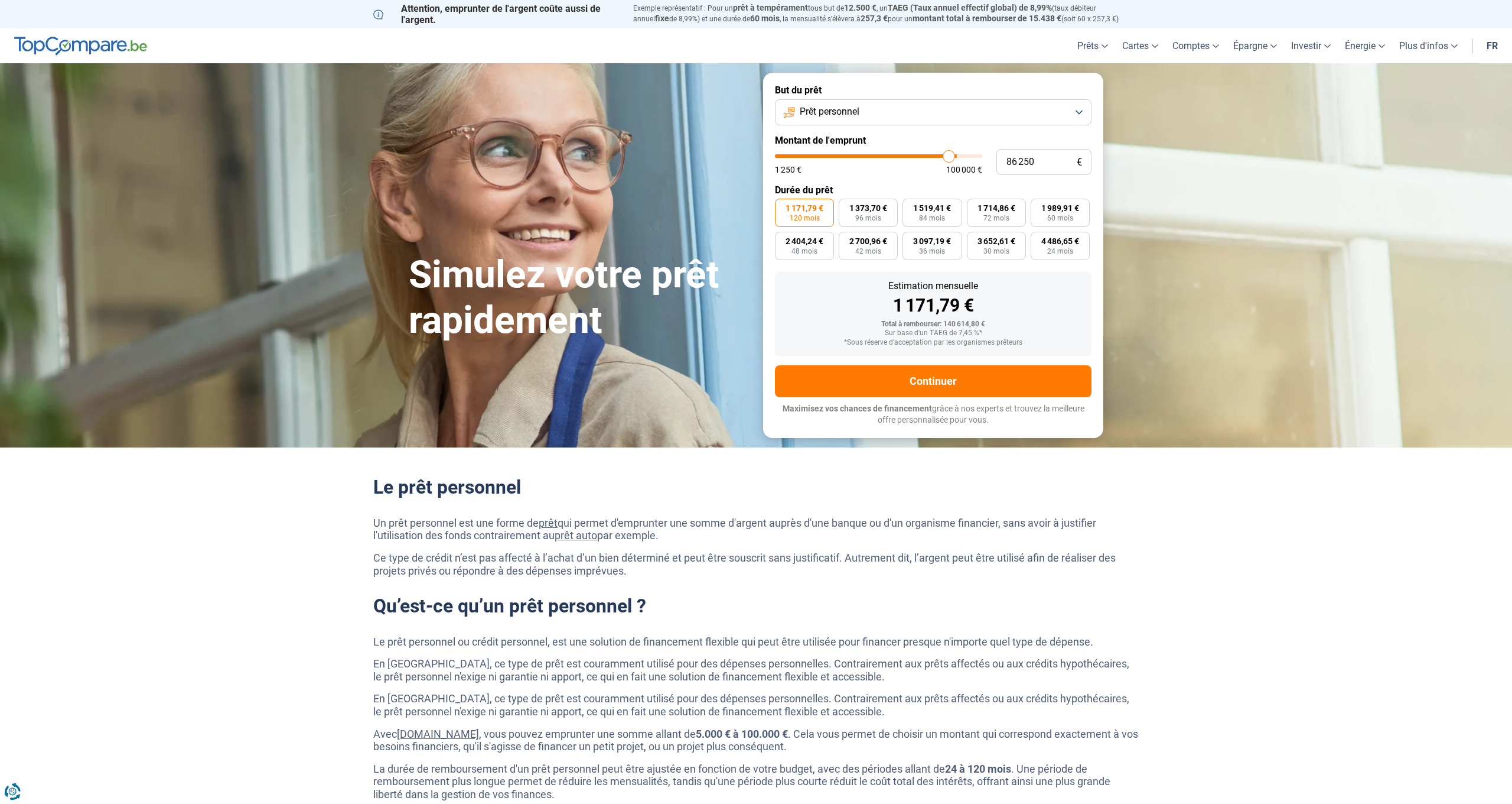
type input "86 000"
type input "86000"
type input "85 750"
type input "85750"
type input "85 250"
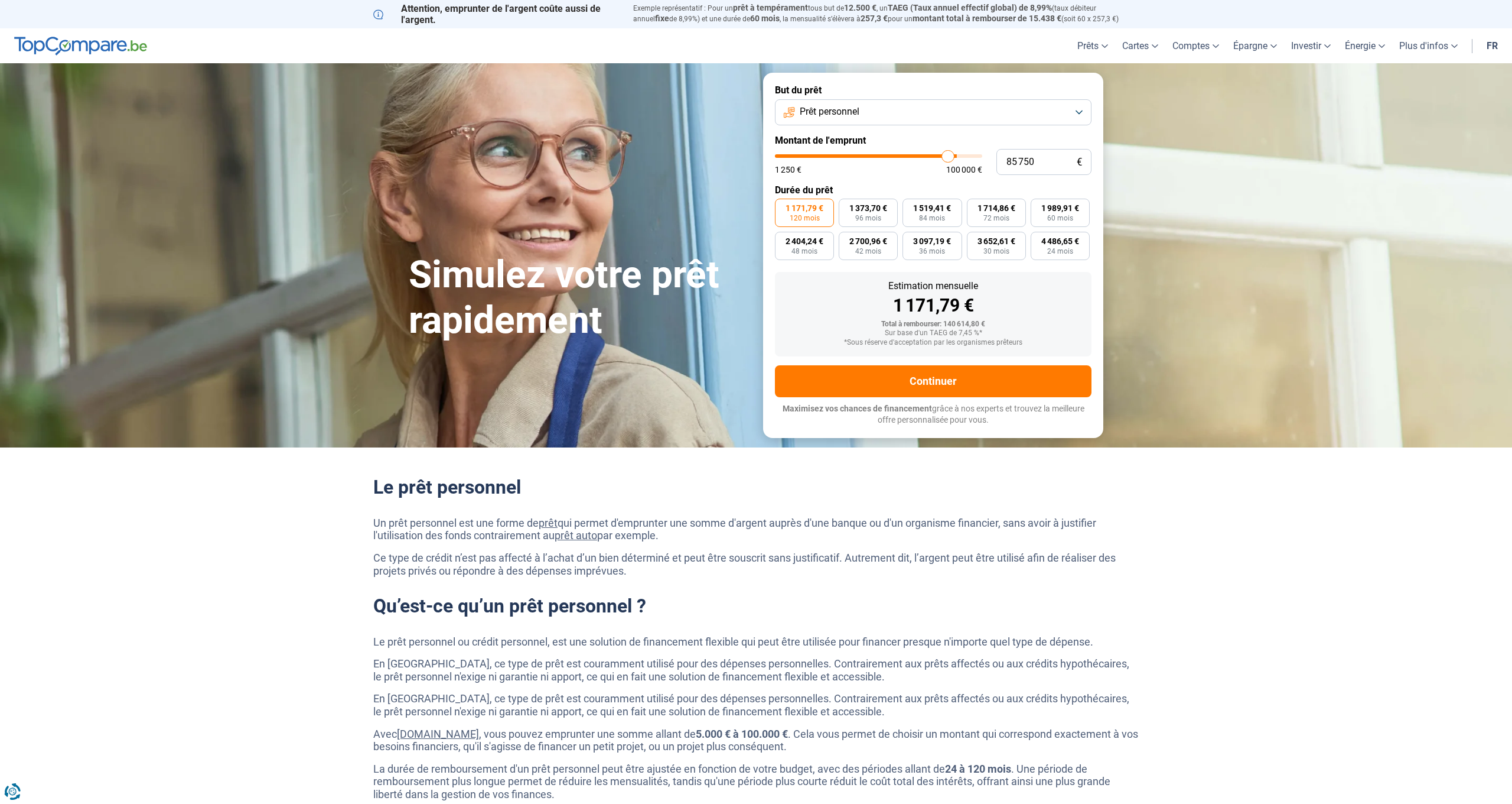
type input "85250"
type input "85 000"
type input "85000"
type input "84 500"
type input "84500"
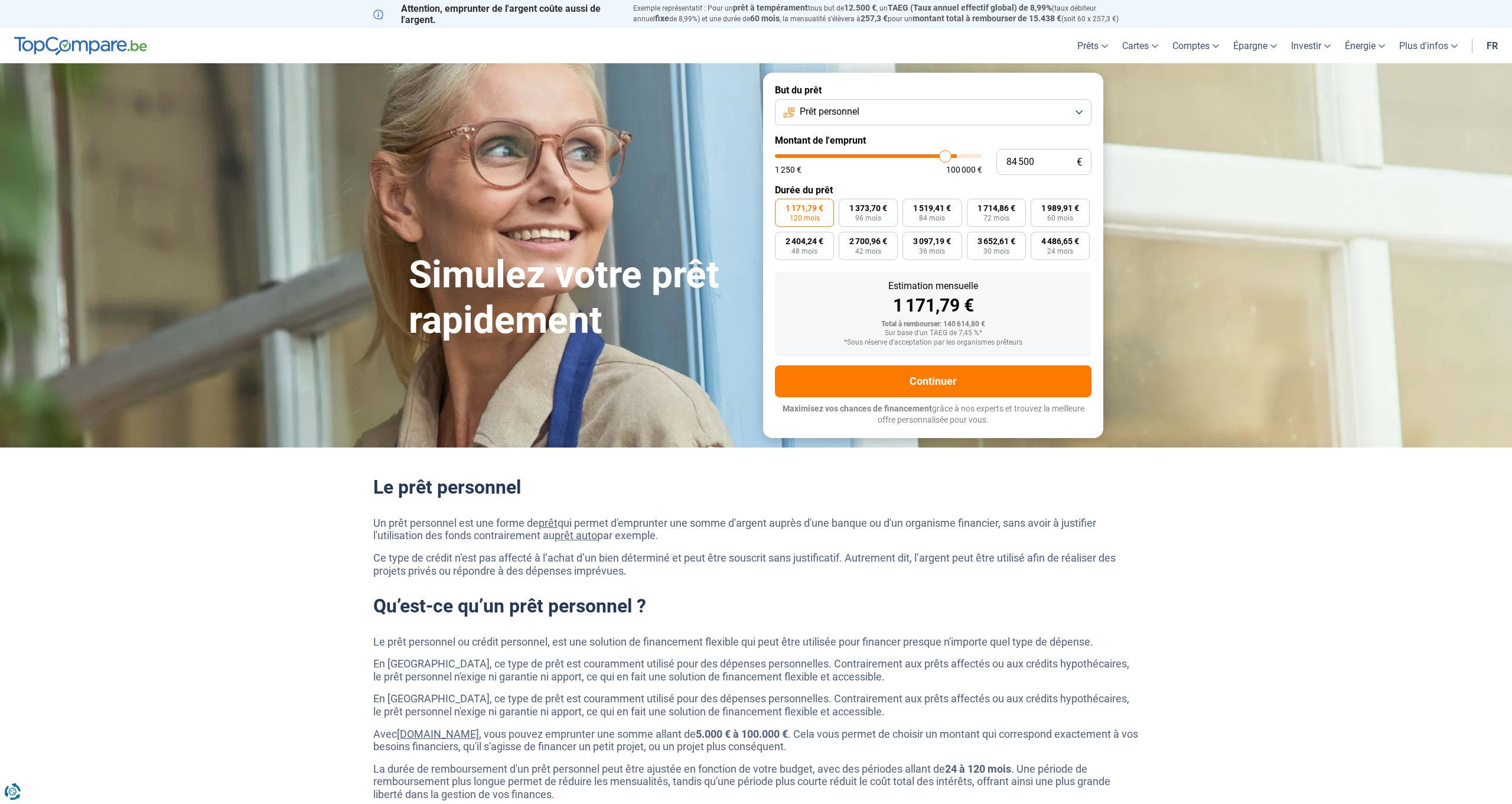
type input "84 000"
type input "84000"
type input "83 500"
type input "83500"
type input "83 250"
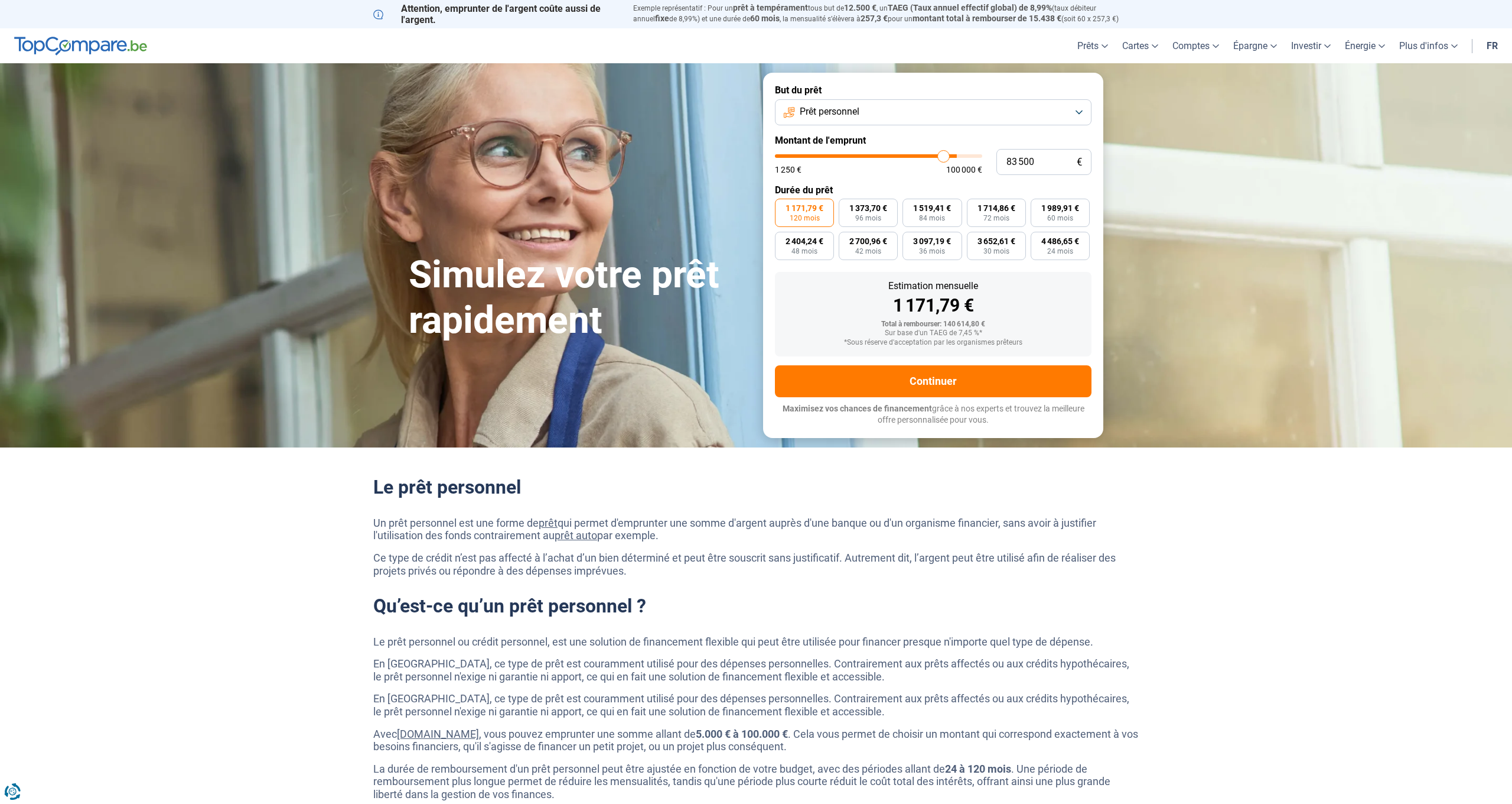
type input "83250"
type input "83 000"
type input "83000"
type input "82 500"
type input "82500"
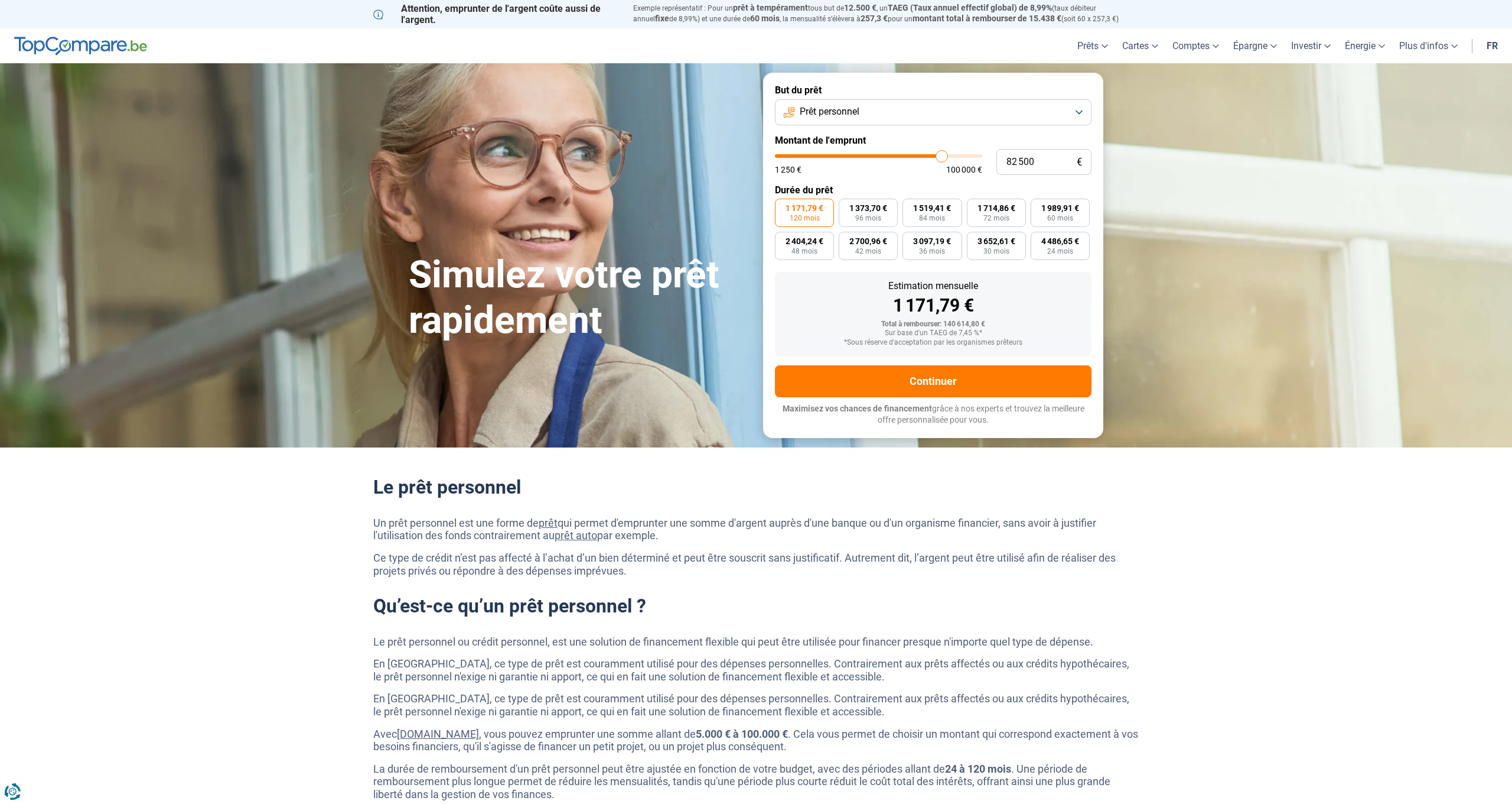
type input "82 250"
type input "82250"
type input "82 000"
type input "82000"
type input "81 750"
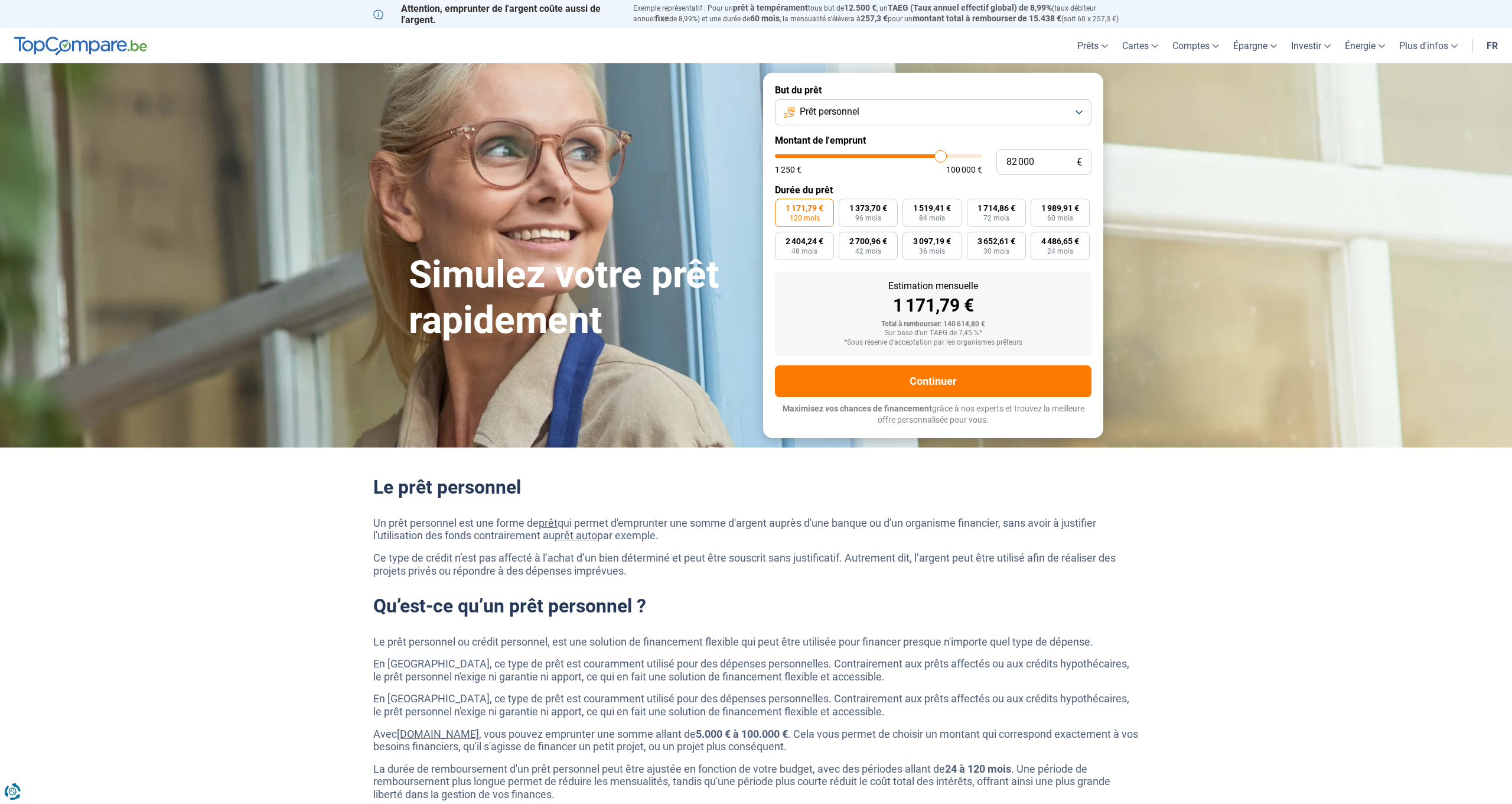
type input "81750"
type input "81 500"
type input "81500"
type input "81 000"
type input "81000"
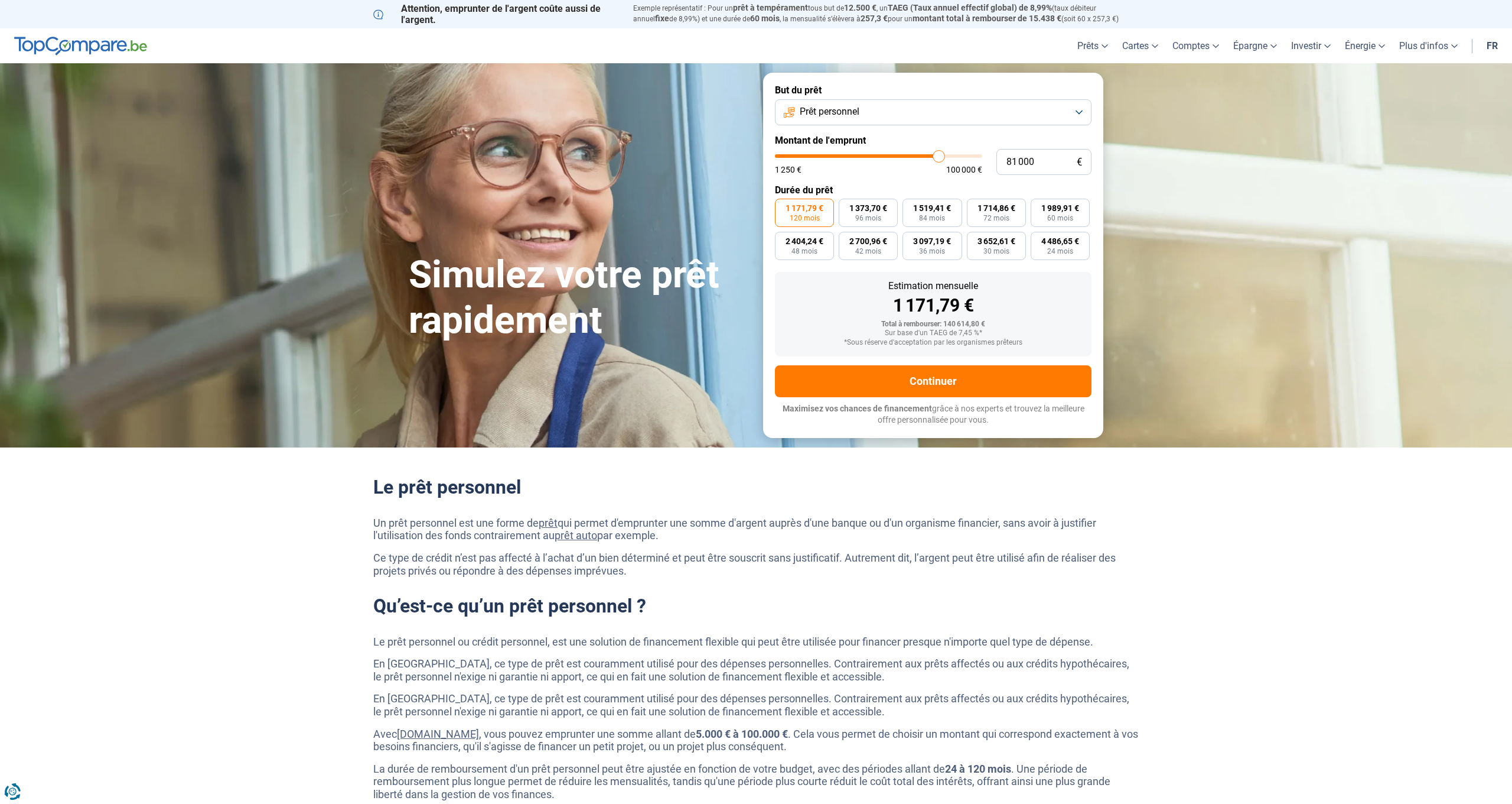
type input "80 750"
type input "80750"
type input "80 500"
type input "80500"
type input "80 250"
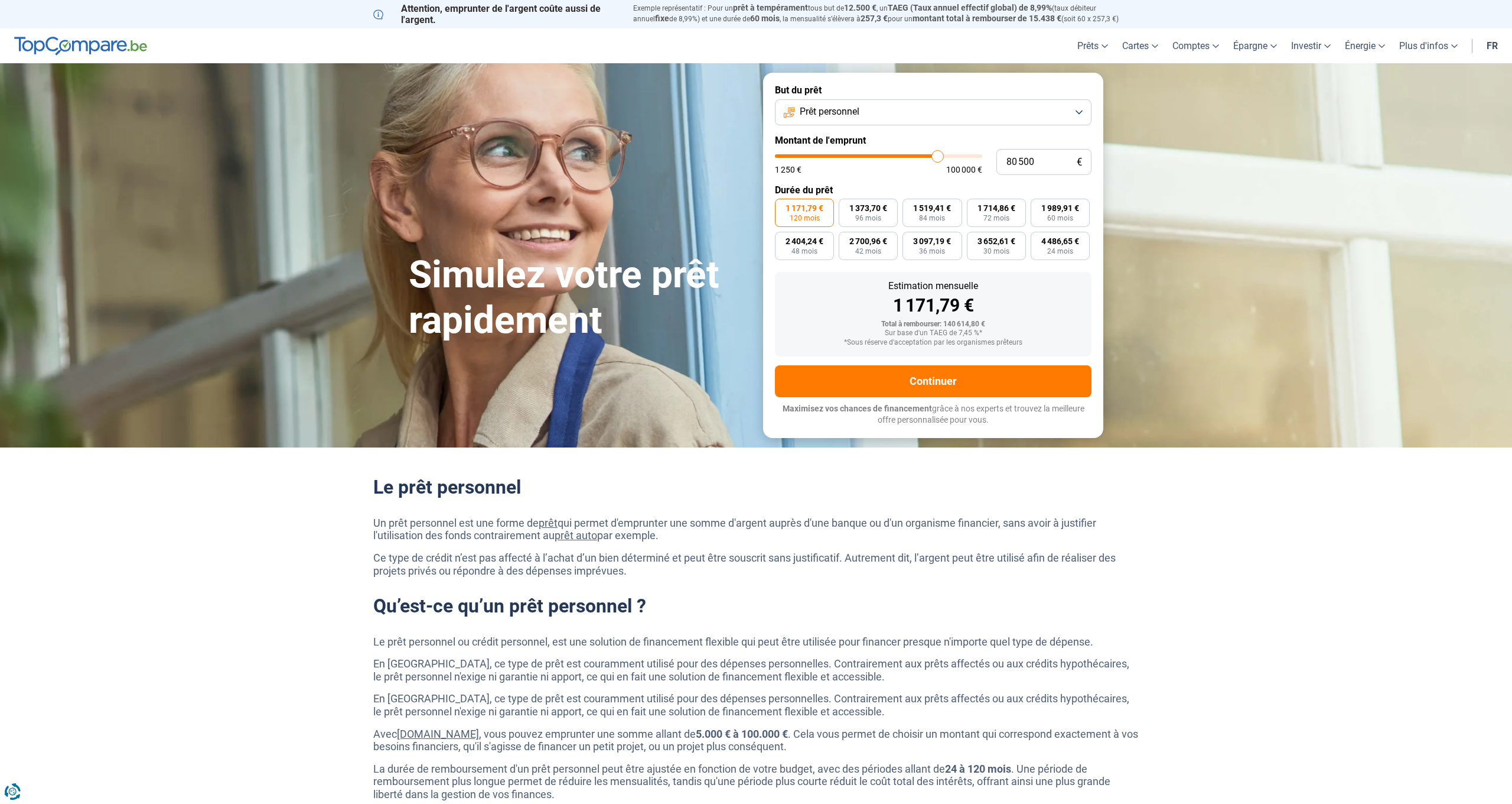
type input "80250"
type input "80 000"
type input "80000"
type input "79 000"
type input "79000"
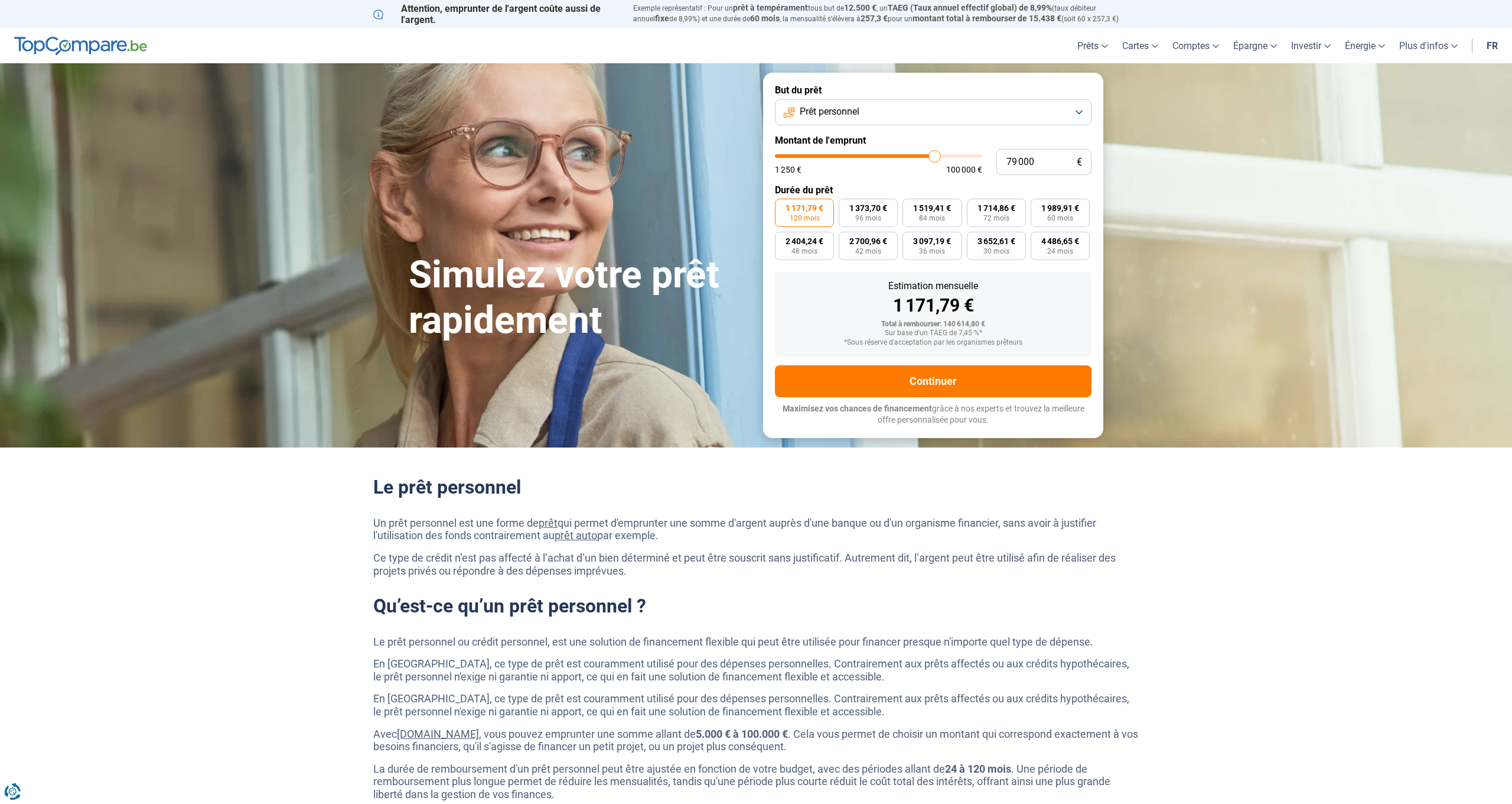
type input "78 500"
type input "78500"
type input "77 750"
type input "77750"
type input "77 500"
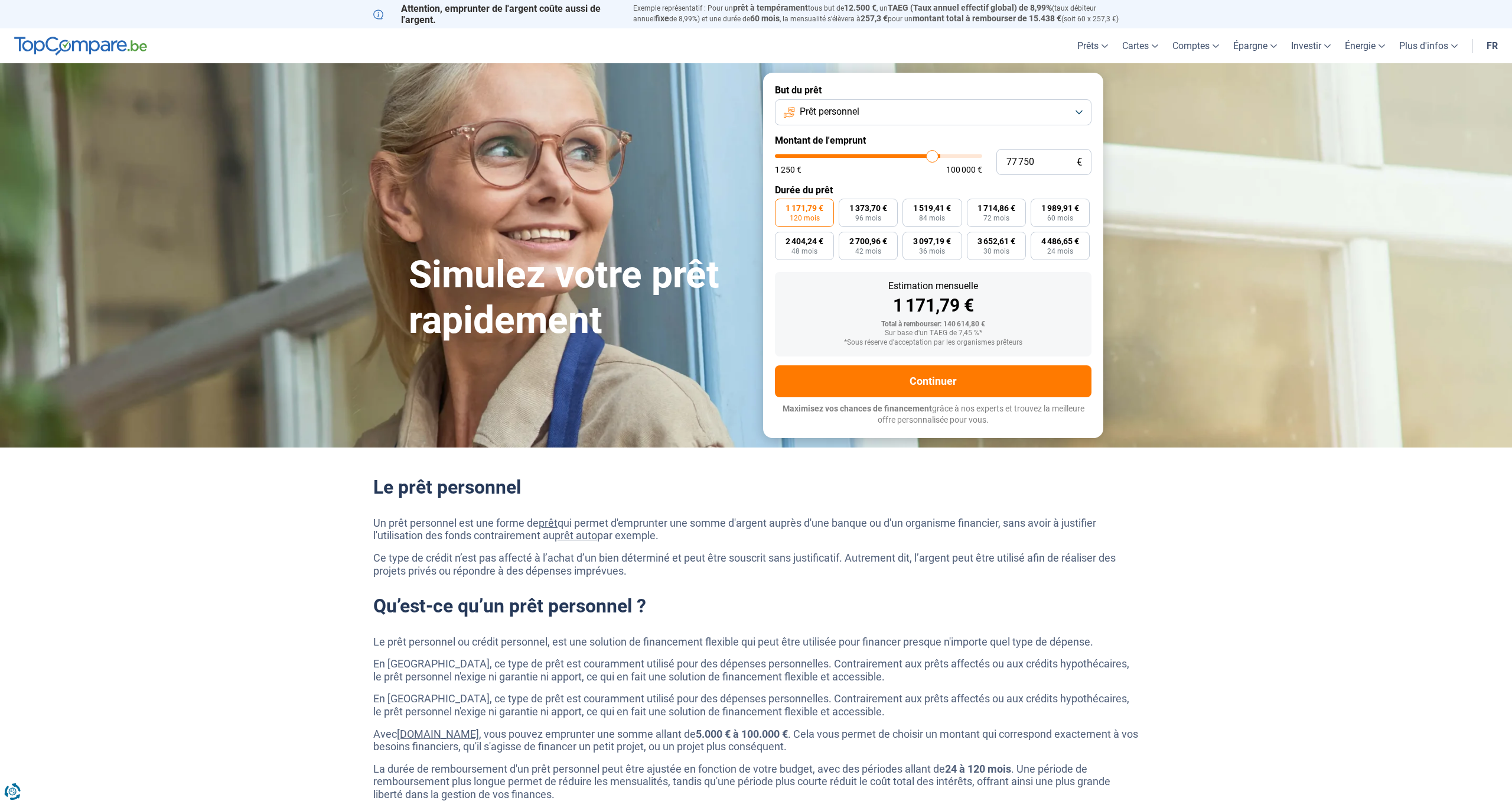
type input "77500"
type input "77 250"
type input "77250"
type input "77 000"
type input "77000"
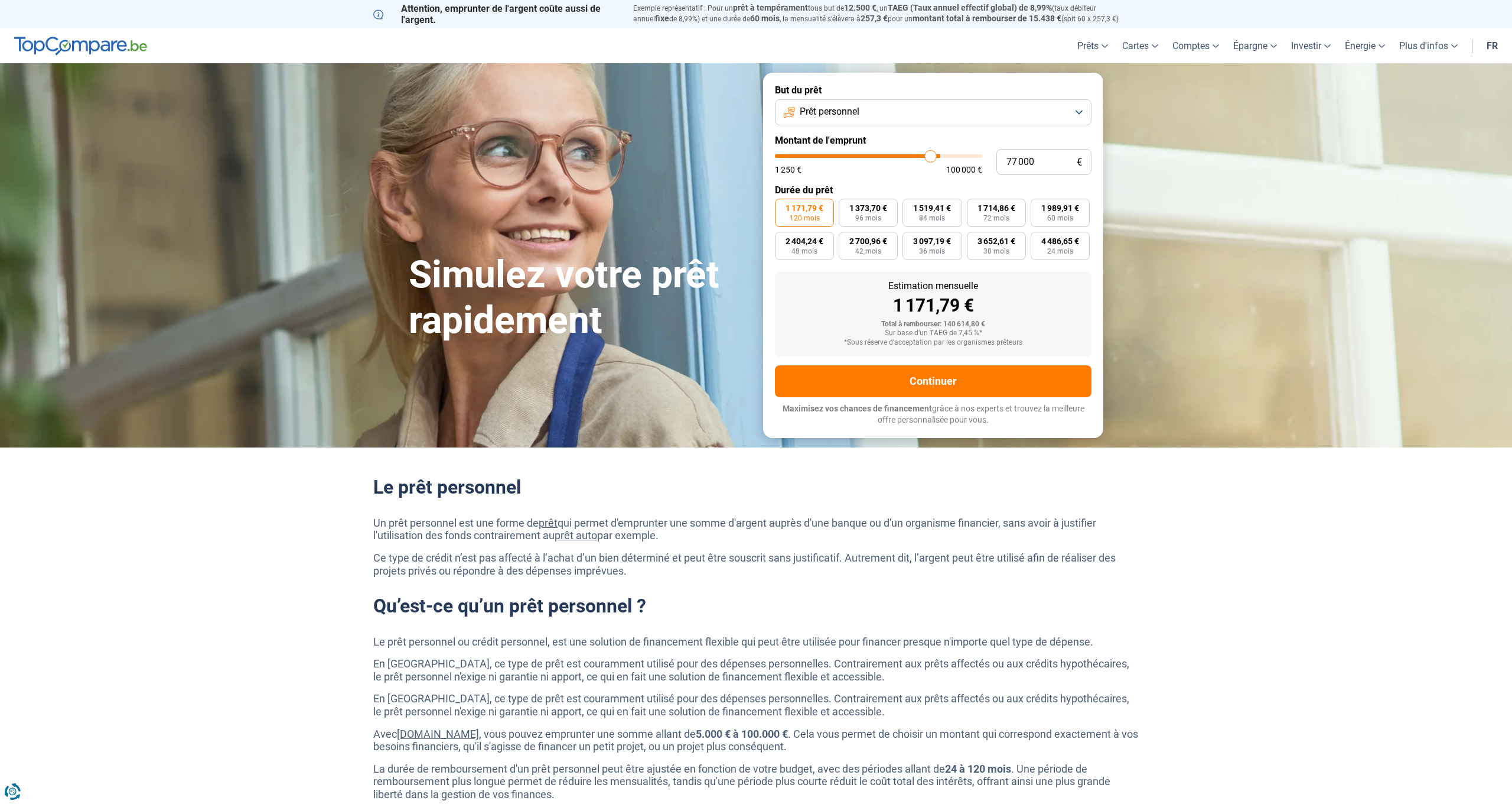
type input "76 500"
type input "76500"
type input "76 250"
type input "76250"
type input "76 000"
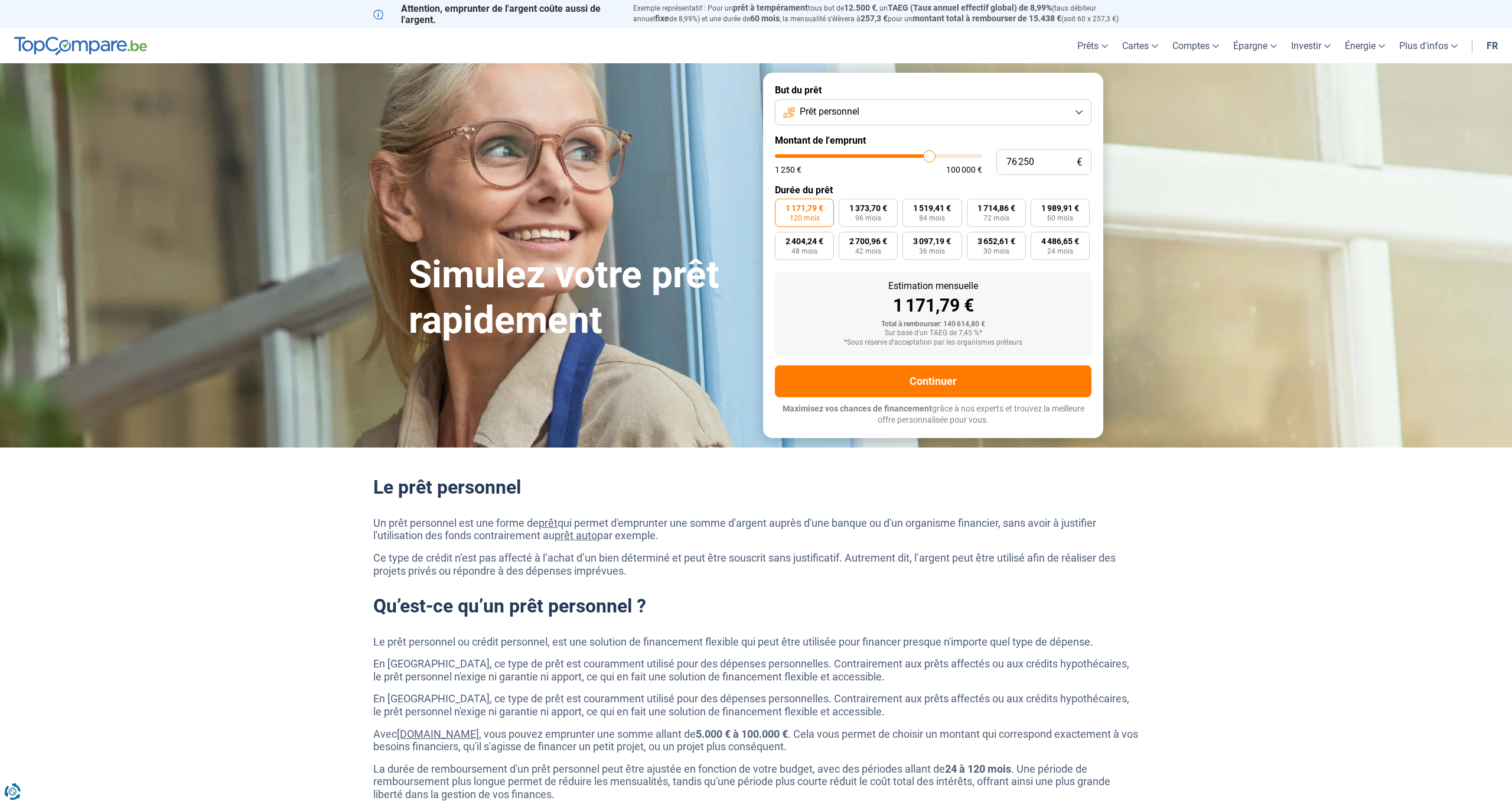
type input "76000"
type input "75 750"
type input "75750"
type input "75 500"
type input "75500"
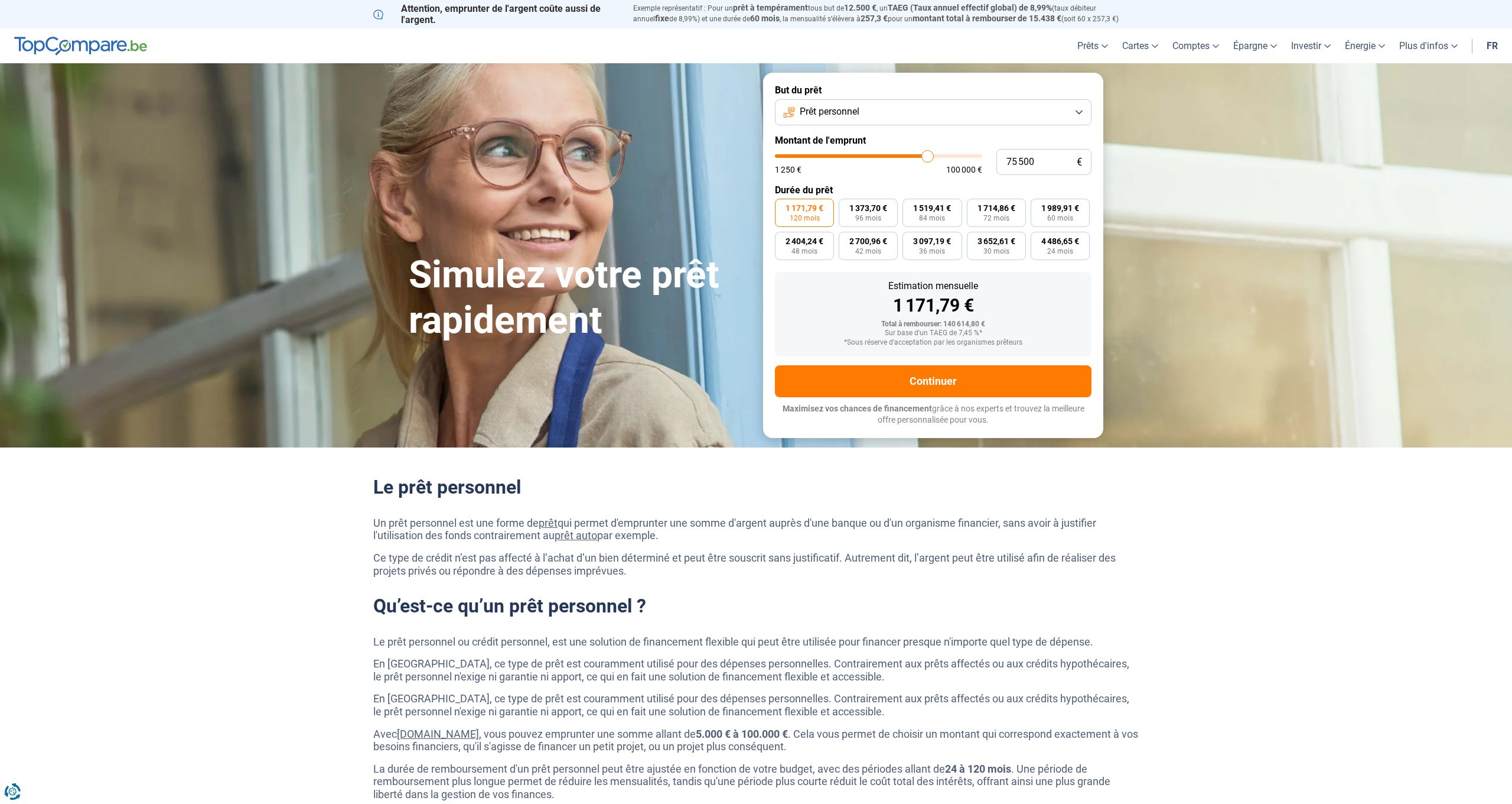
type input "75 000"
type input "75000"
type input "74 750"
type input "74750"
type input "74 500"
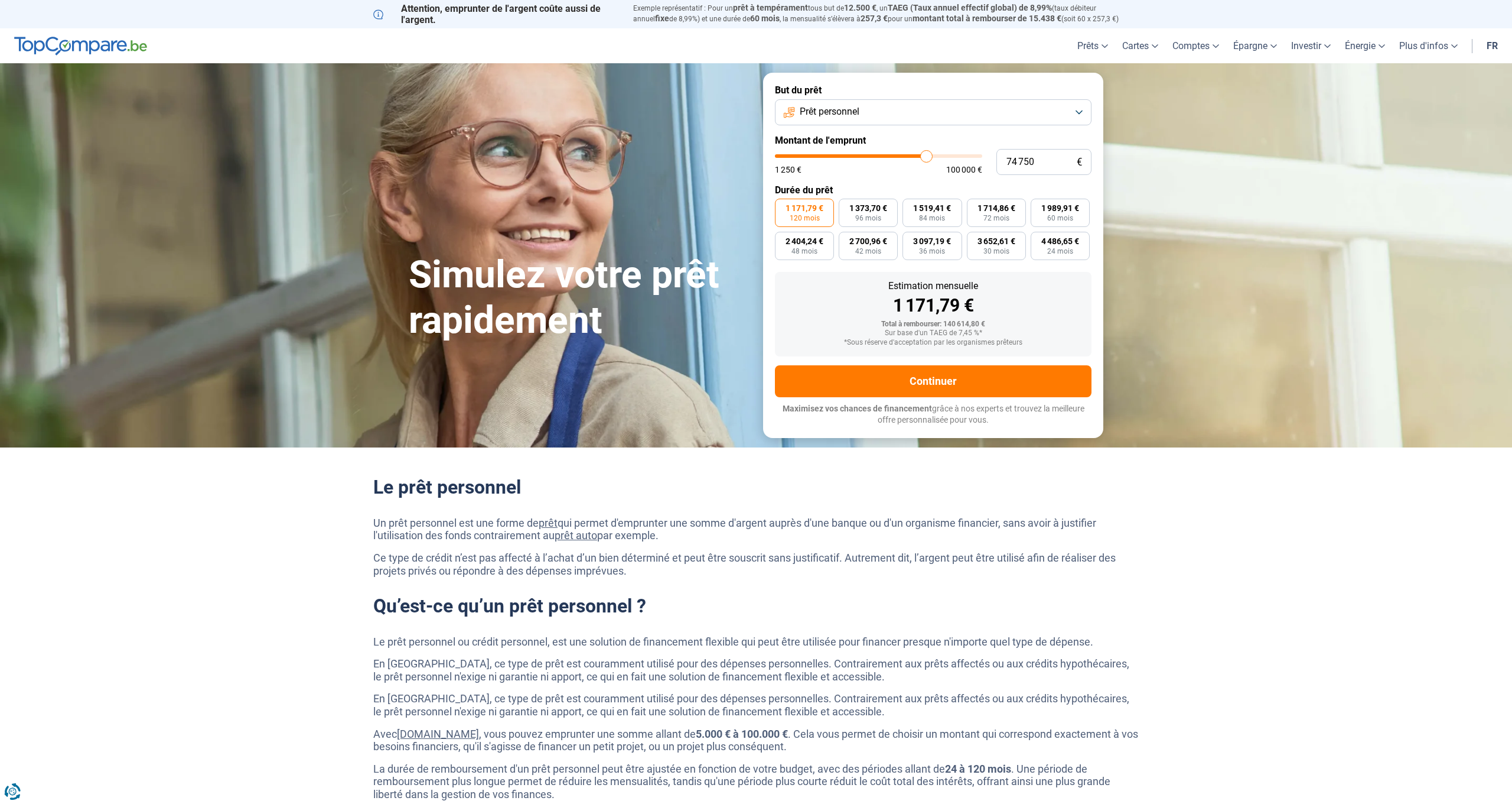
type input "74500"
type input "74 250"
type input "74250"
type input "74 000"
type input "74000"
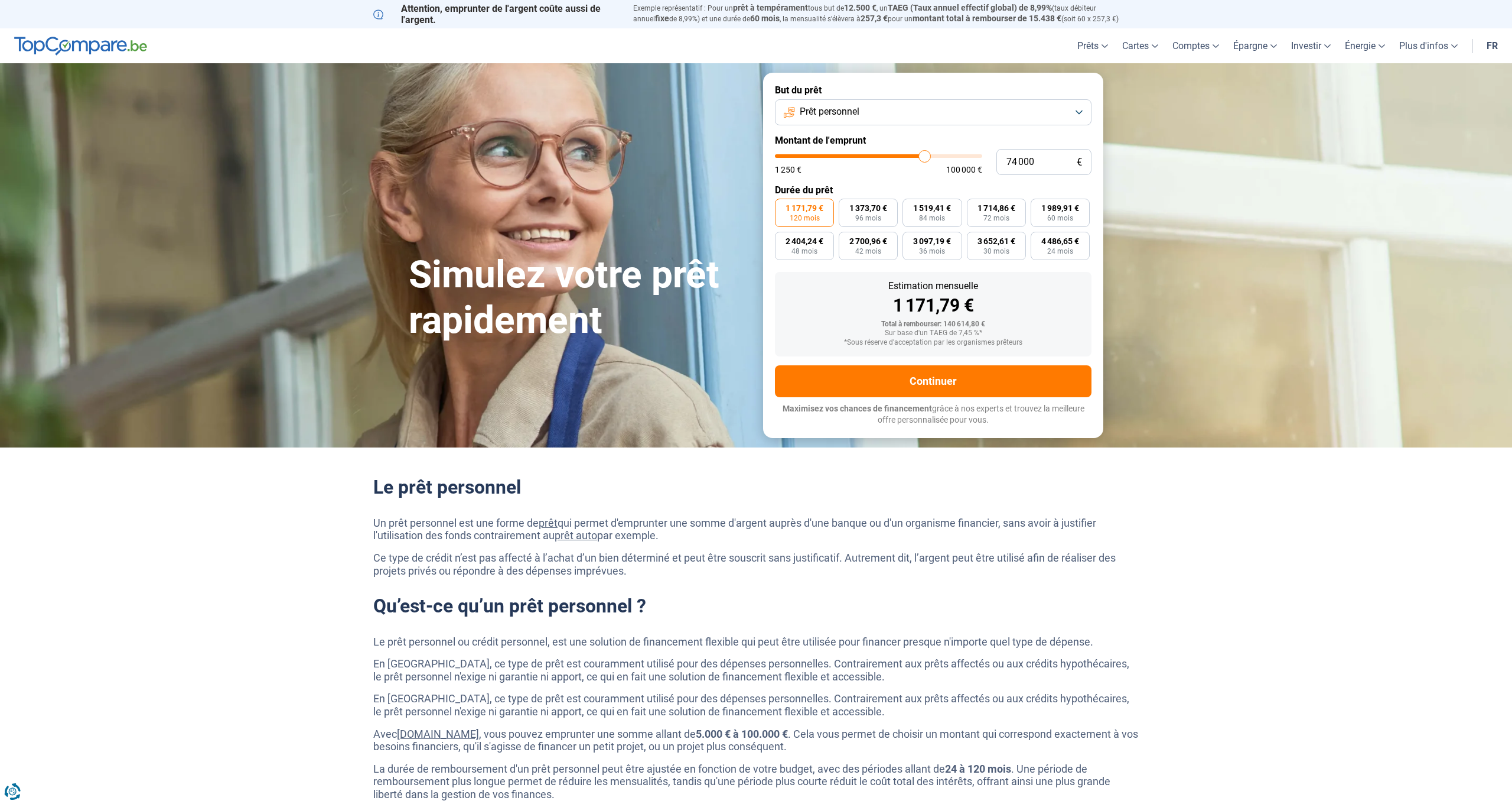
type input "73 250"
type input "73250"
type input "73 000"
type input "73000"
type input "72 750"
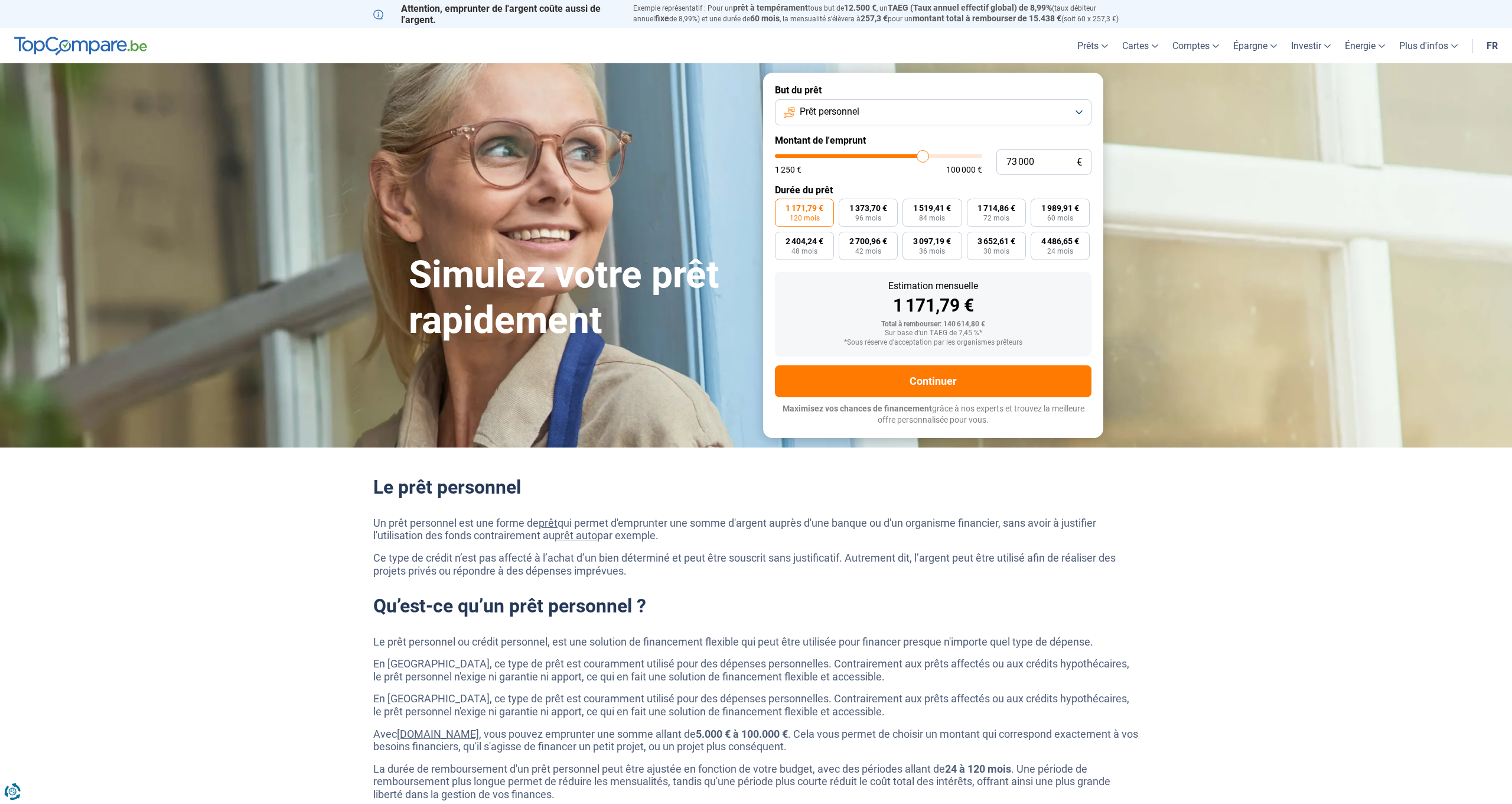
type input "72750"
type input "72 500"
type input "72500"
type input "72 000"
type input "72000"
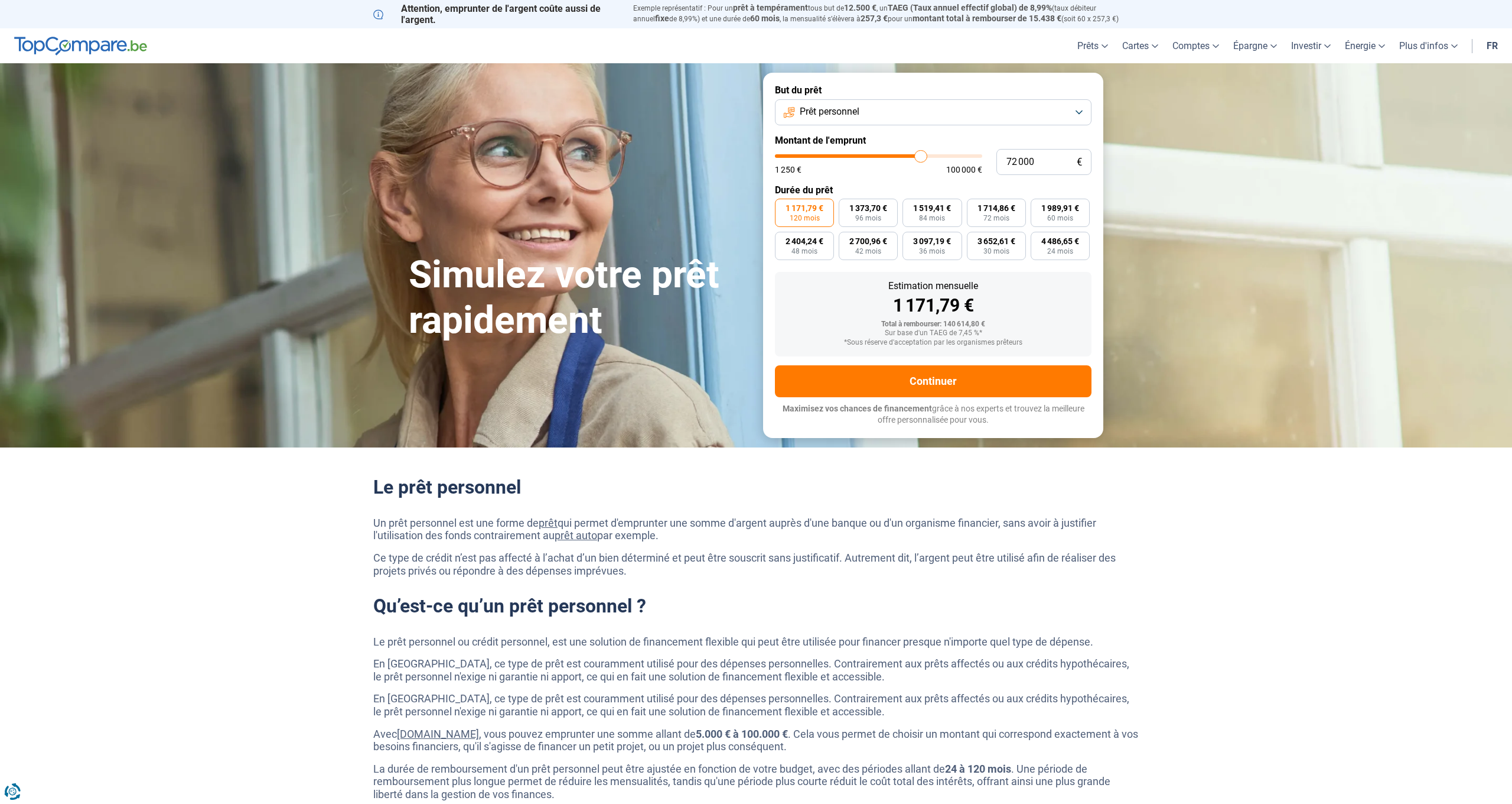
type input "71 750"
type input "71750"
type input "71 500"
type input "71500"
type input "71 250"
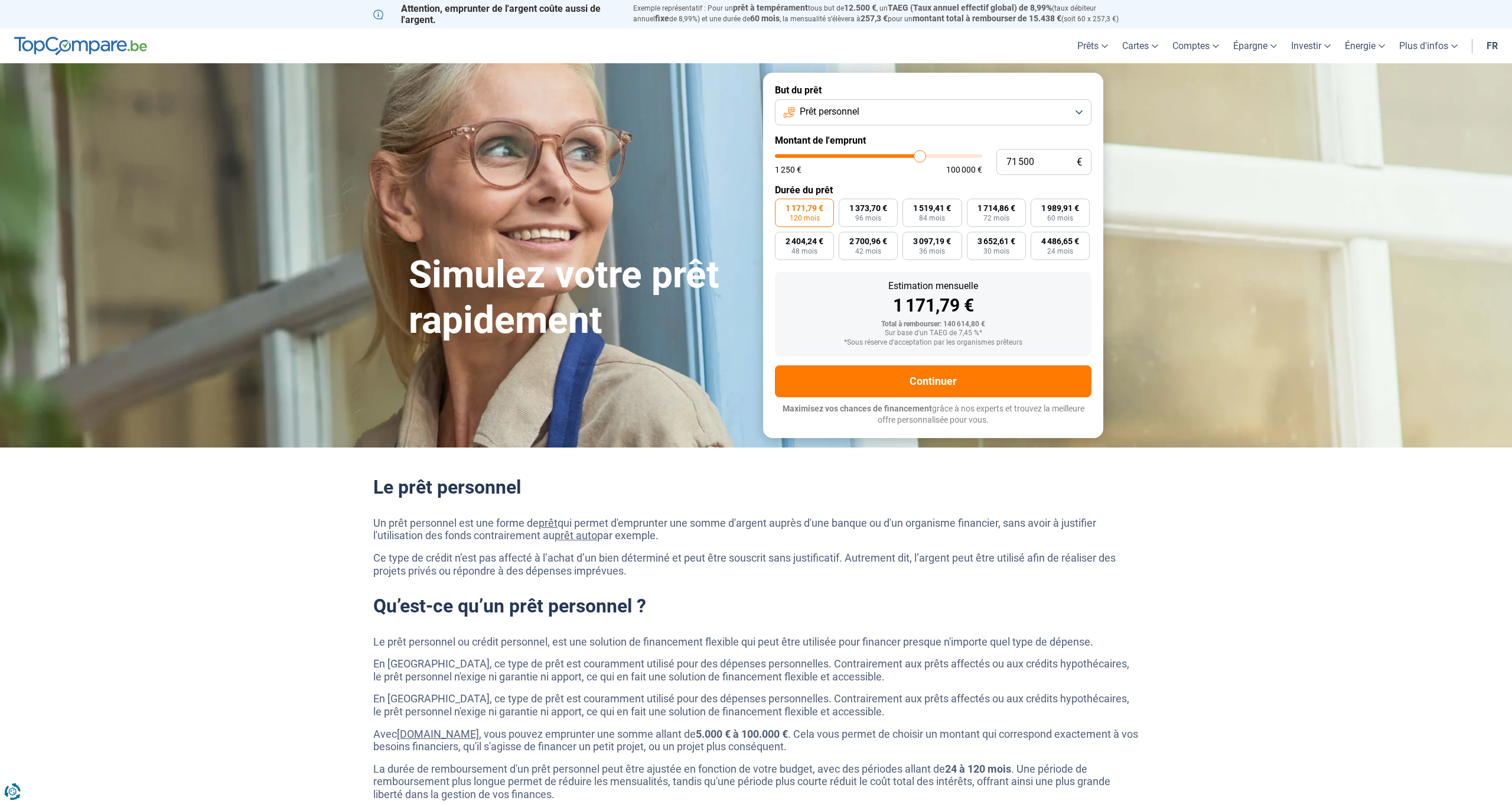
type input "71250"
type input "71 000"
type input "71000"
type input "70 500"
type input "70500"
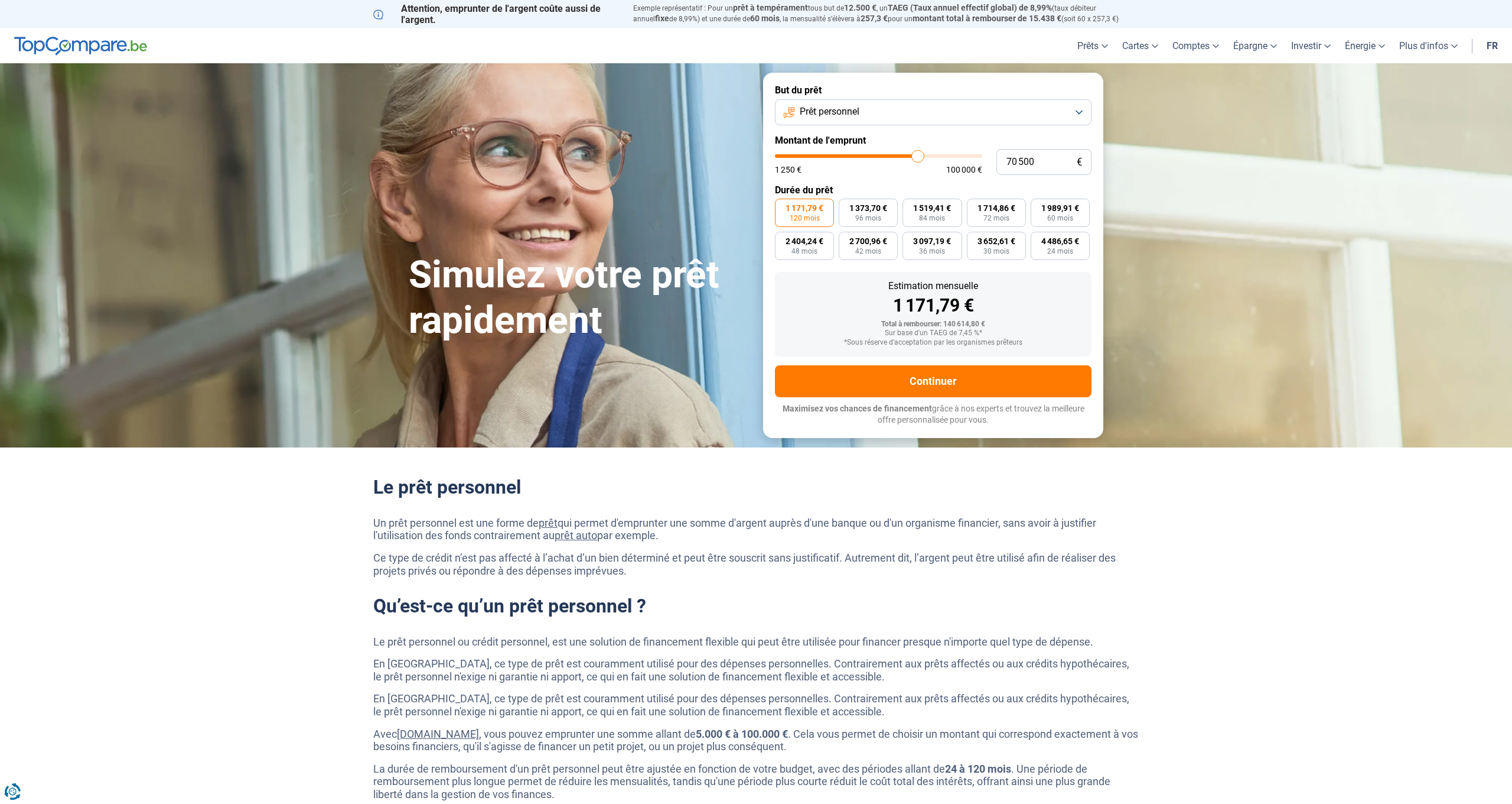
type input "70 250"
type input "70250"
type input "70 000"
type input "70000"
type input "69 750"
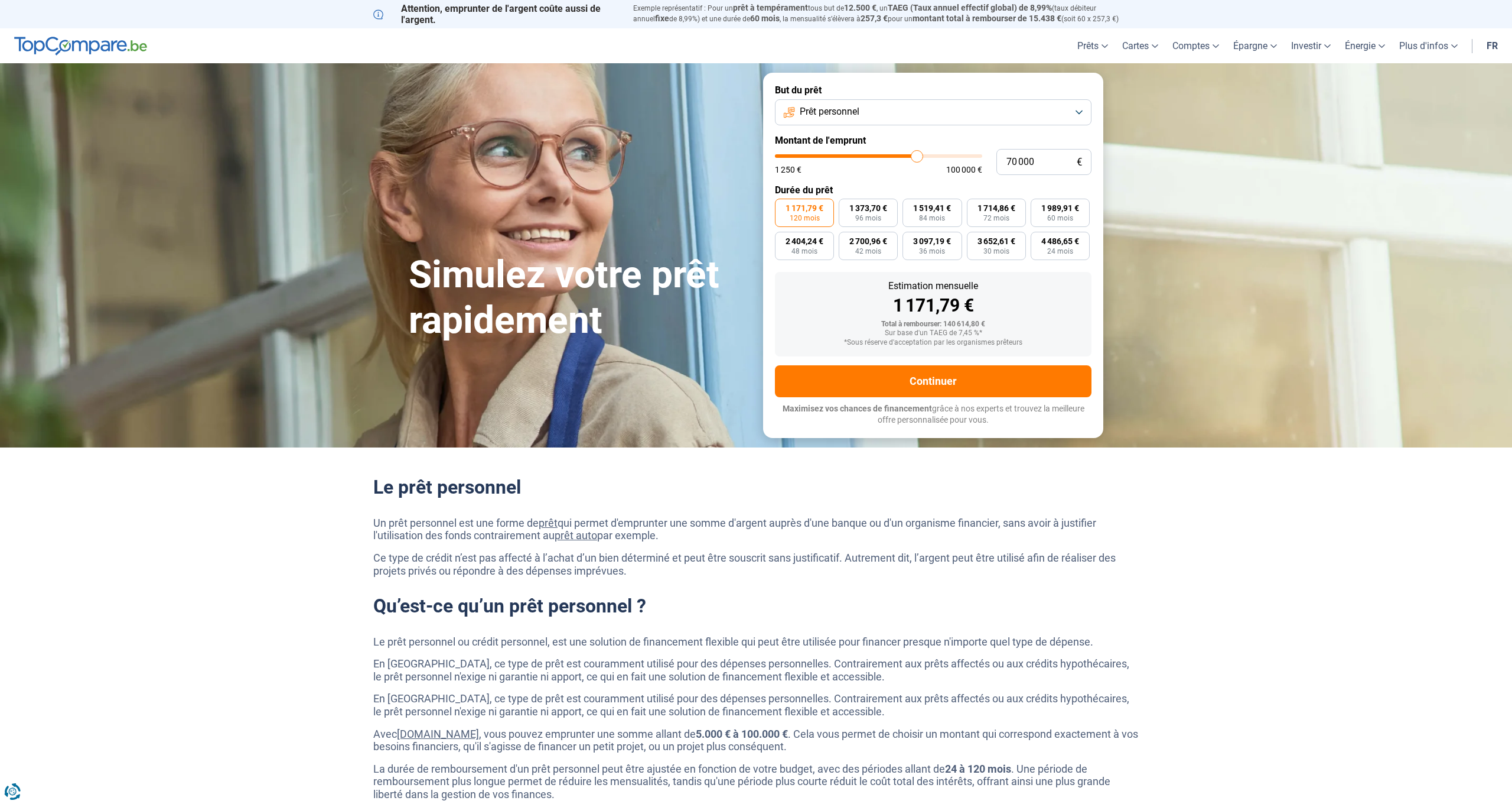
type input "69750"
type input "69 500"
drag, startPoint x: 975, startPoint y: 158, endPoint x: 911, endPoint y: 162, distance: 64.1
click at [911, 158] on input "range" at bounding box center [879, 156] width 207 height 4
drag, startPoint x: 909, startPoint y: 154, endPoint x: 917, endPoint y: 154, distance: 8.0
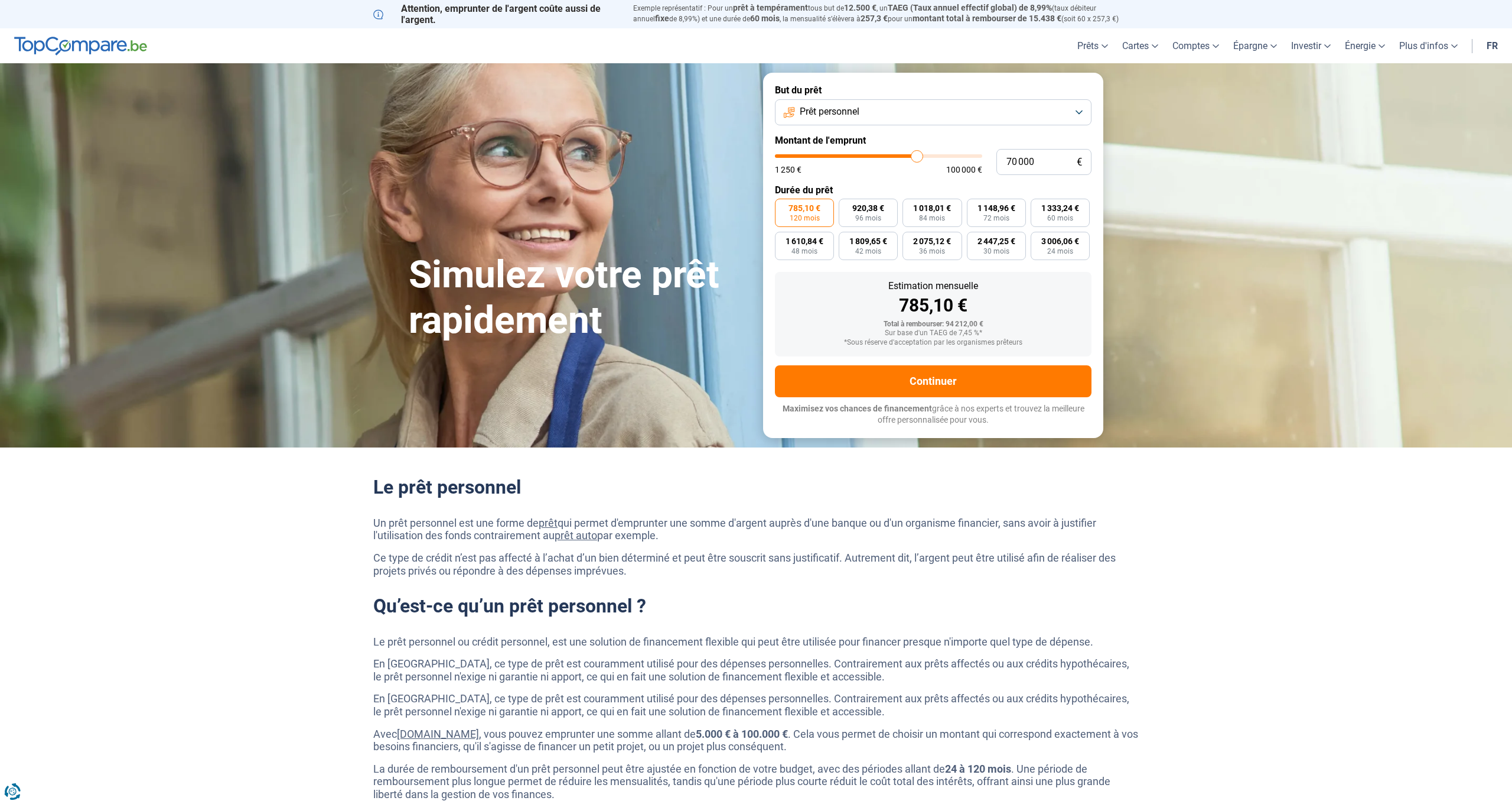
click at [917, 154] on input "range" at bounding box center [879, 156] width 207 height 4
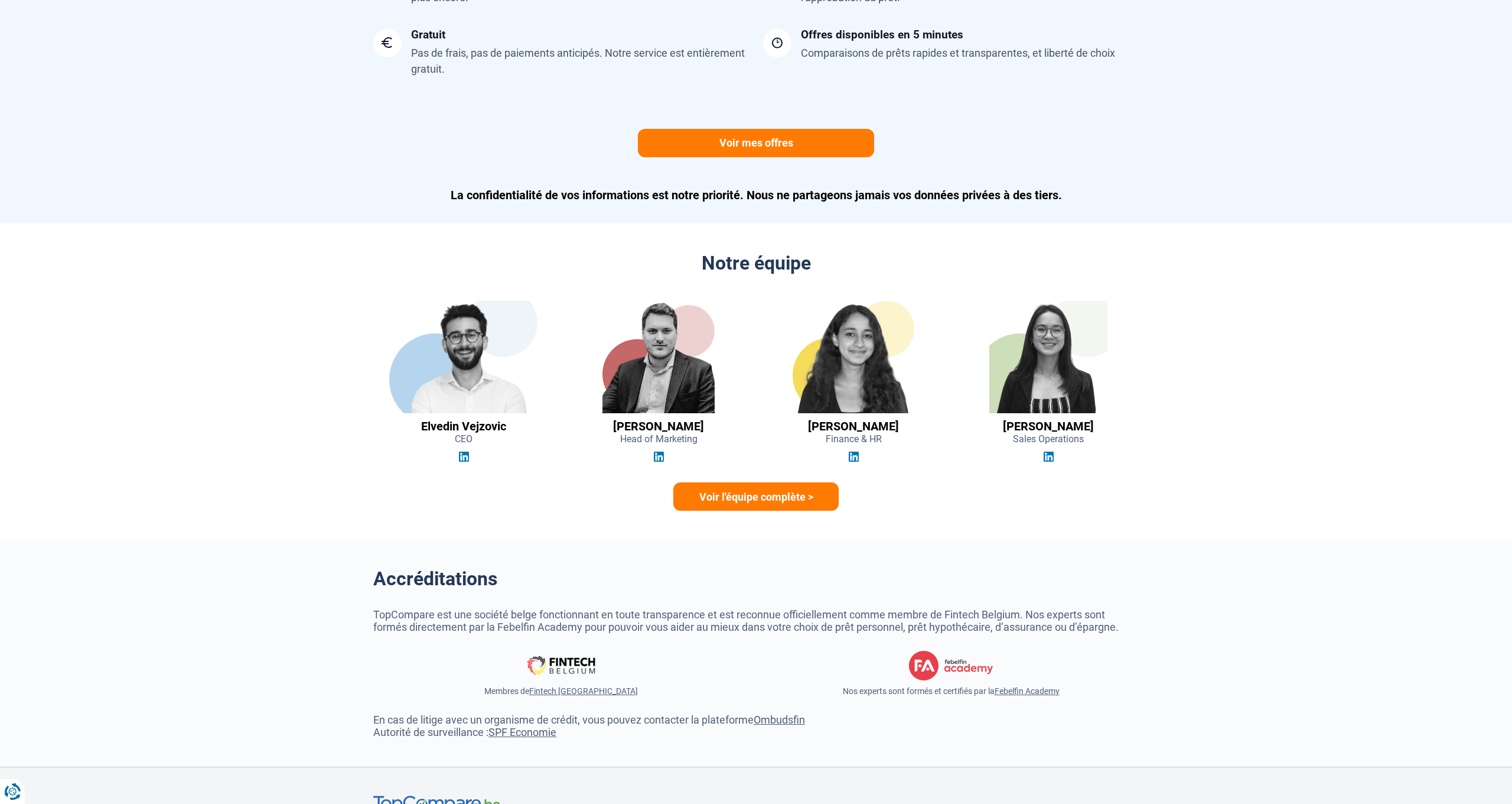
scroll to position [3055, 0]
click at [766, 483] on link "Voir l'équipe complète >" at bounding box center [756, 497] width 165 height 28
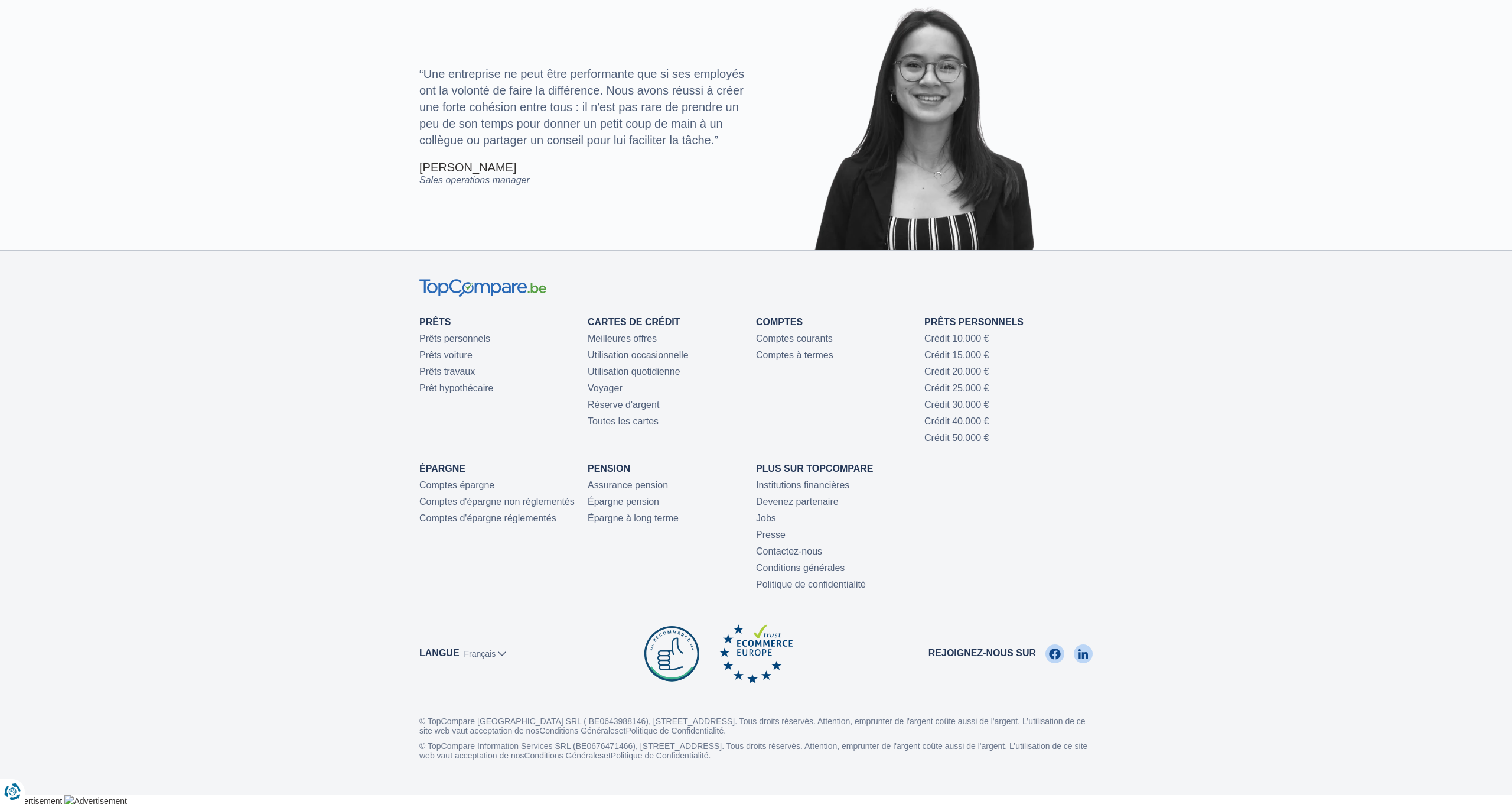
scroll to position [2570, 0]
click at [787, 548] on link "Contactez-nous" at bounding box center [789, 552] width 66 height 10
